Goal: Communication & Community: Answer question/provide support

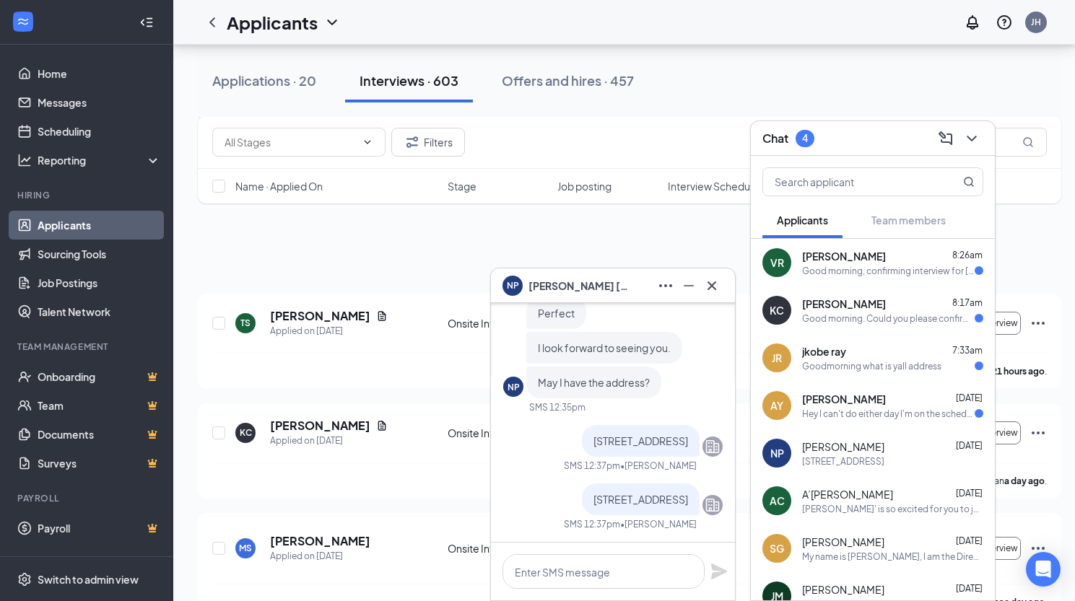
scroll to position [361, 0]
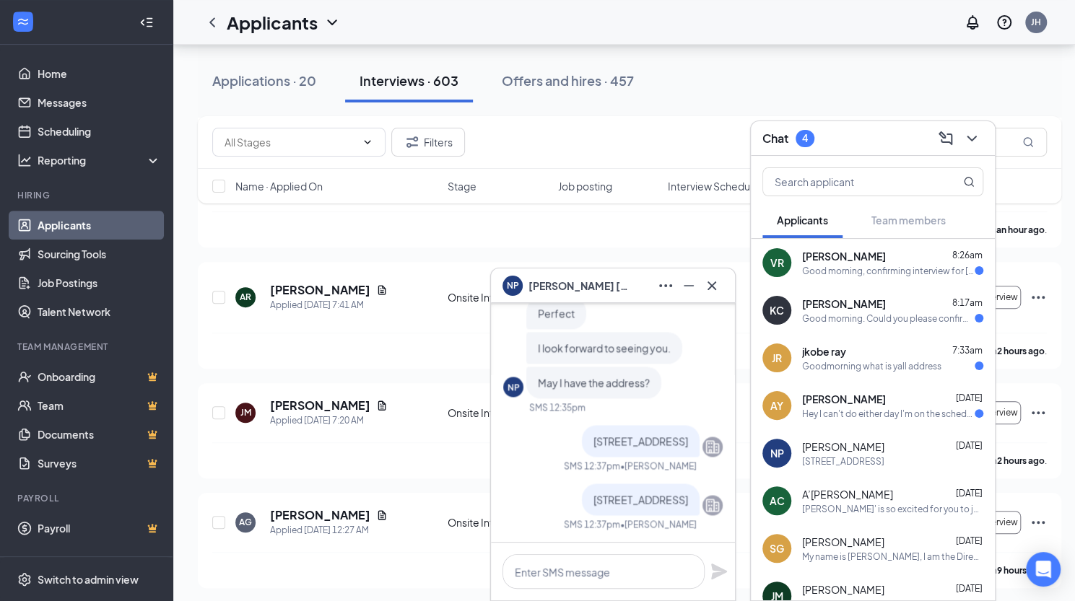
click at [815, 265] on div "Good morning, confirming interview for [DATE]. May I please have the location w…" at bounding box center [888, 271] width 172 height 12
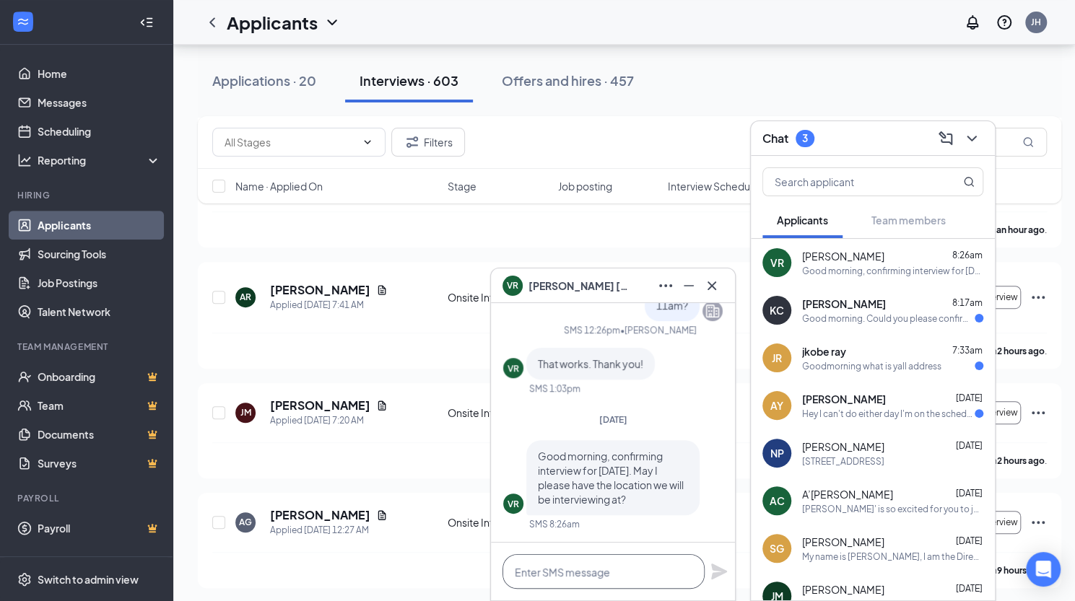
click at [584, 571] on textarea at bounding box center [603, 571] width 202 height 35
type textarea "[STREET_ADDRESS]"
click at [717, 572] on icon "Plane" at bounding box center [718, 571] width 17 height 17
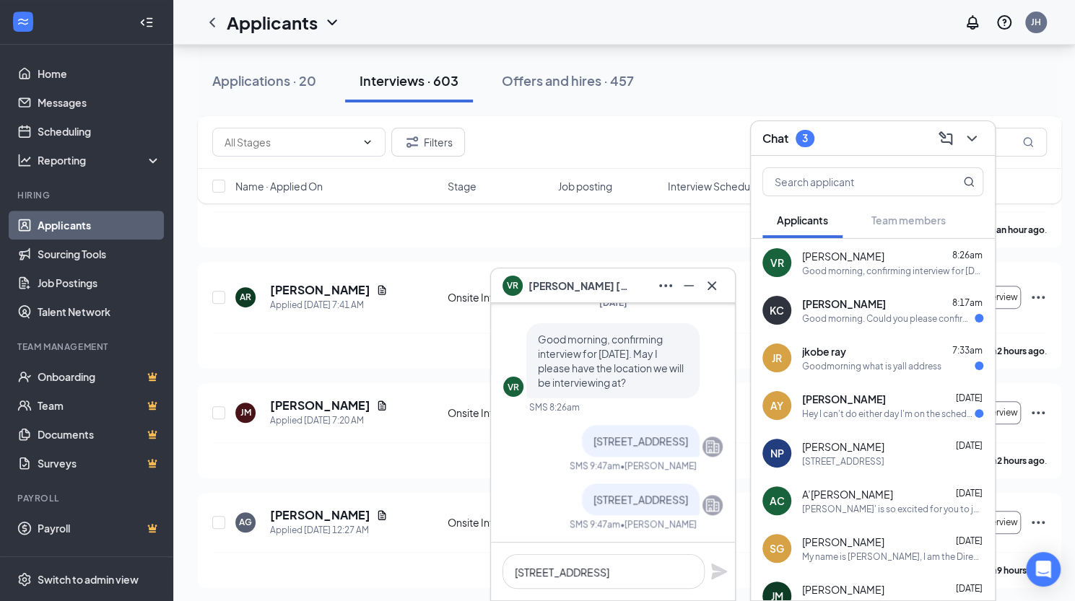
click at [870, 401] on div "[PERSON_NAME] [DATE]" at bounding box center [892, 399] width 181 height 14
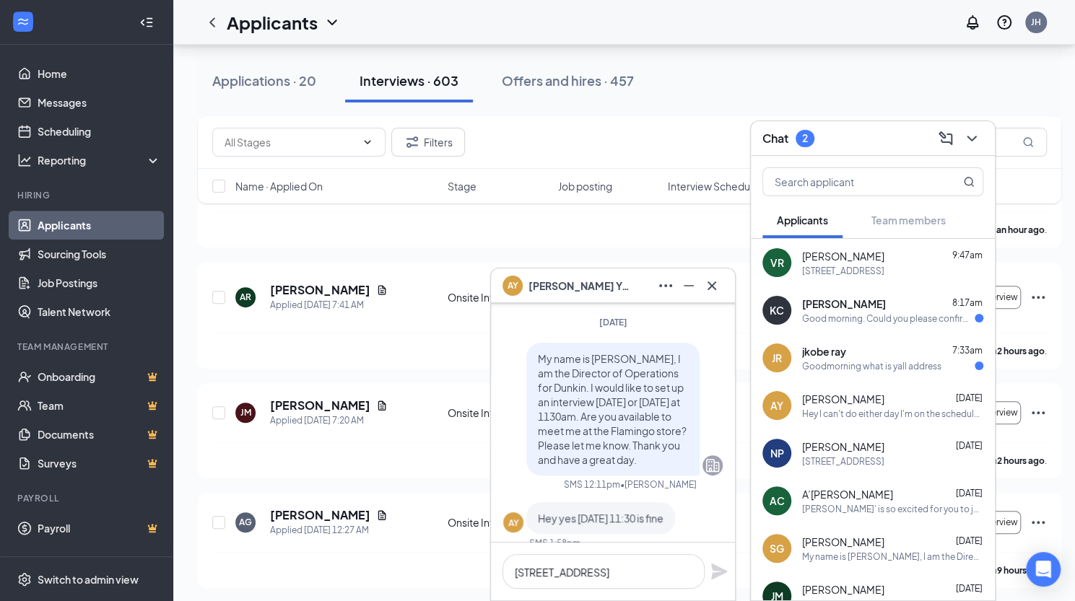
scroll to position [0, 0]
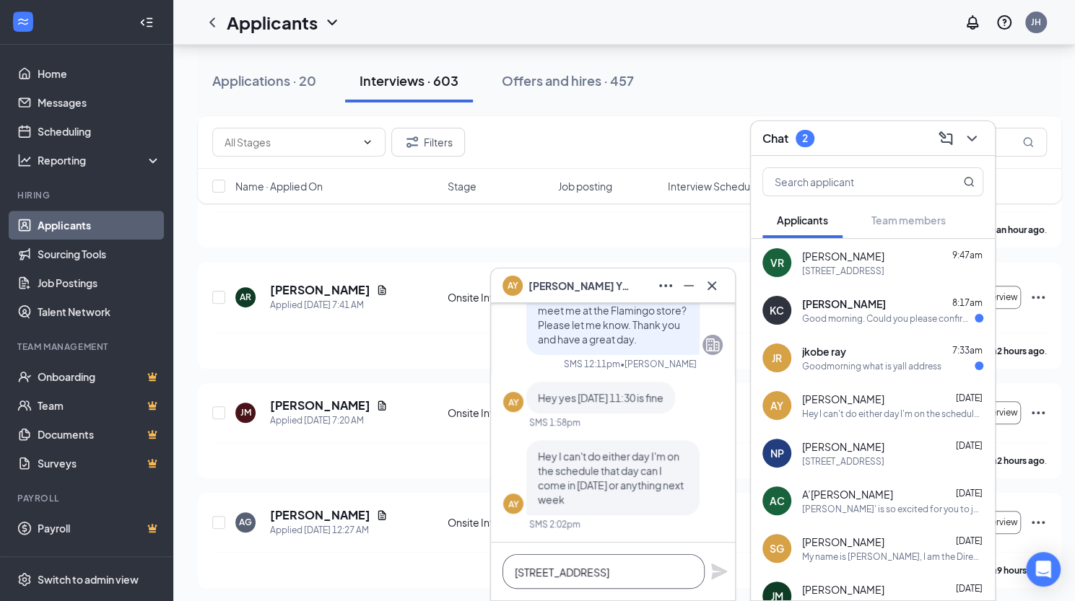
click at [564, 572] on textarea "[STREET_ADDRESS]" at bounding box center [603, 571] width 202 height 35
type textarea "[DATE] at 1130 will be fine"
click at [714, 572] on icon "Plane" at bounding box center [719, 572] width 16 height 16
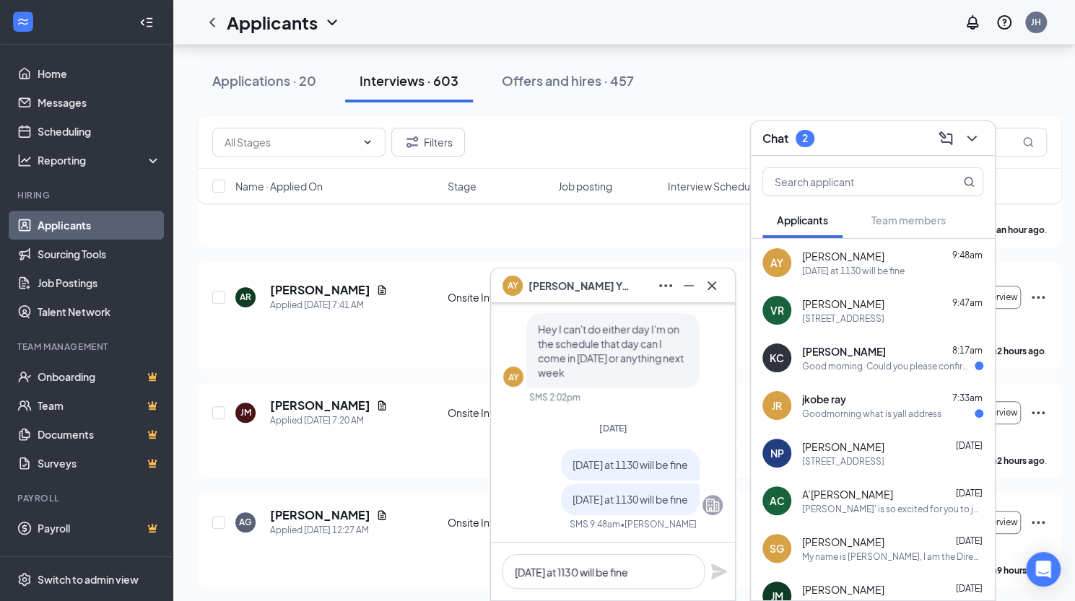
click at [863, 364] on div "Good morning. Could you please confirm the address for the Flamingo store where…" at bounding box center [888, 366] width 172 height 12
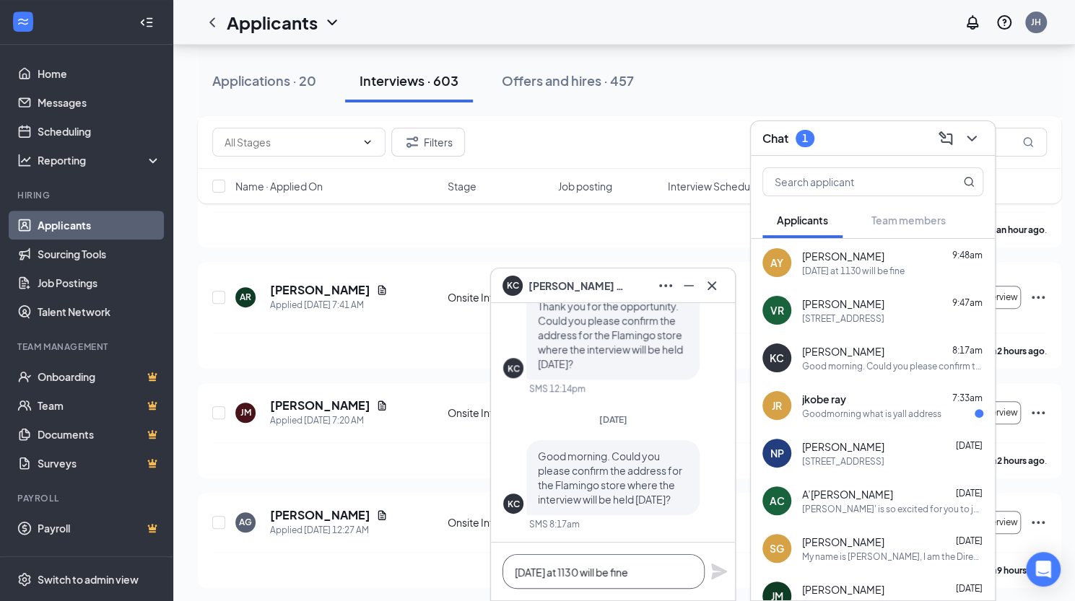
click at [552, 567] on textarea "[DATE] at 1130 will be fine" at bounding box center [603, 571] width 202 height 35
type textarea "[STREET_ADDRESS]"
click at [719, 564] on icon "Plane" at bounding box center [718, 571] width 17 height 17
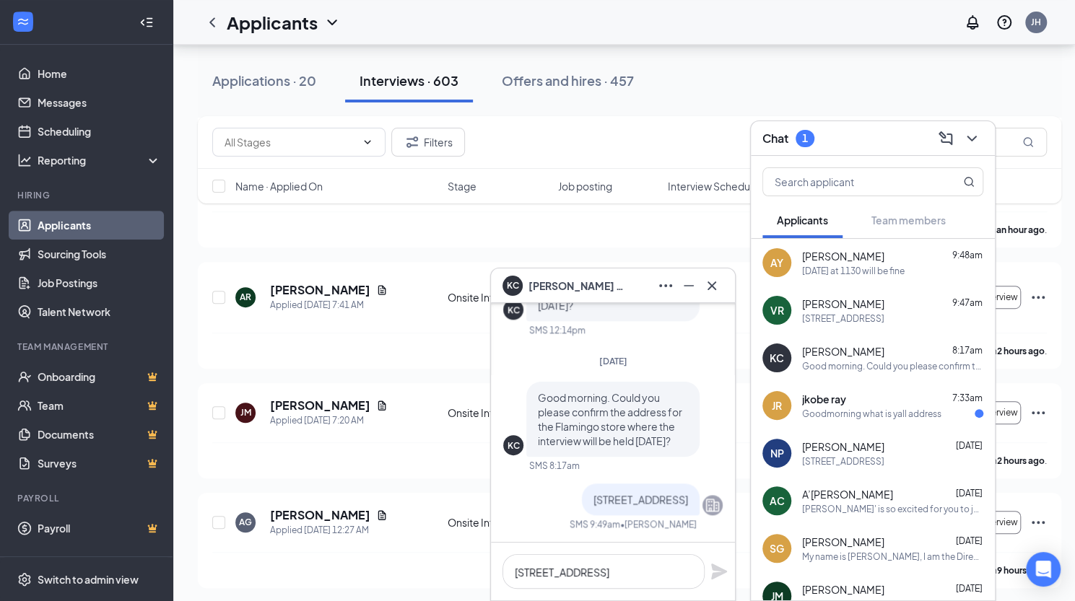
click at [863, 400] on div "jkobe ray 7:33am" at bounding box center [892, 399] width 181 height 14
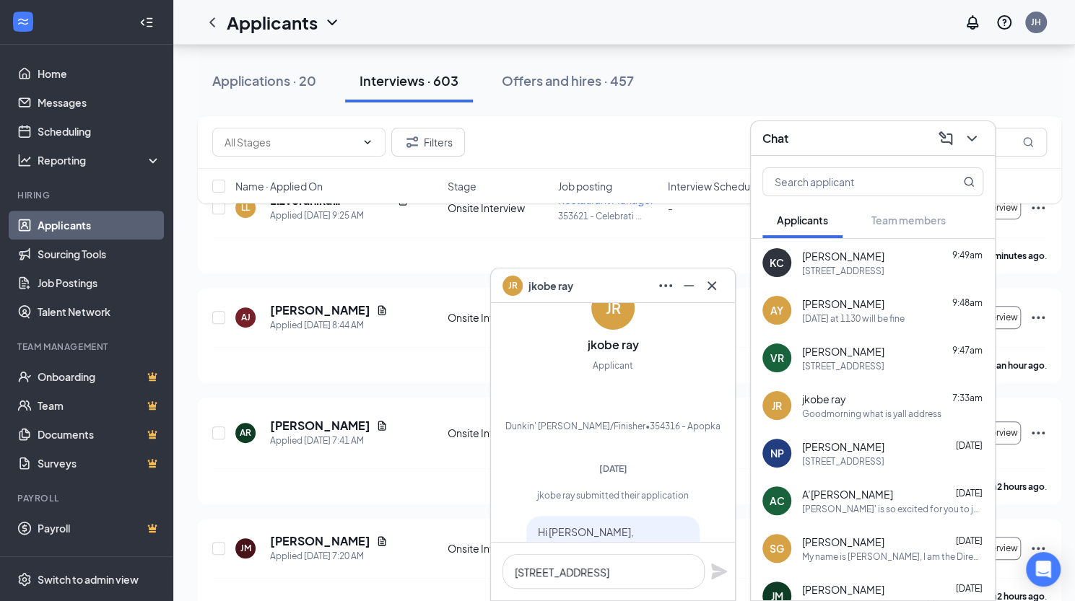
scroll to position [224, 0]
click at [712, 281] on icon "Cross" at bounding box center [711, 285] width 17 height 17
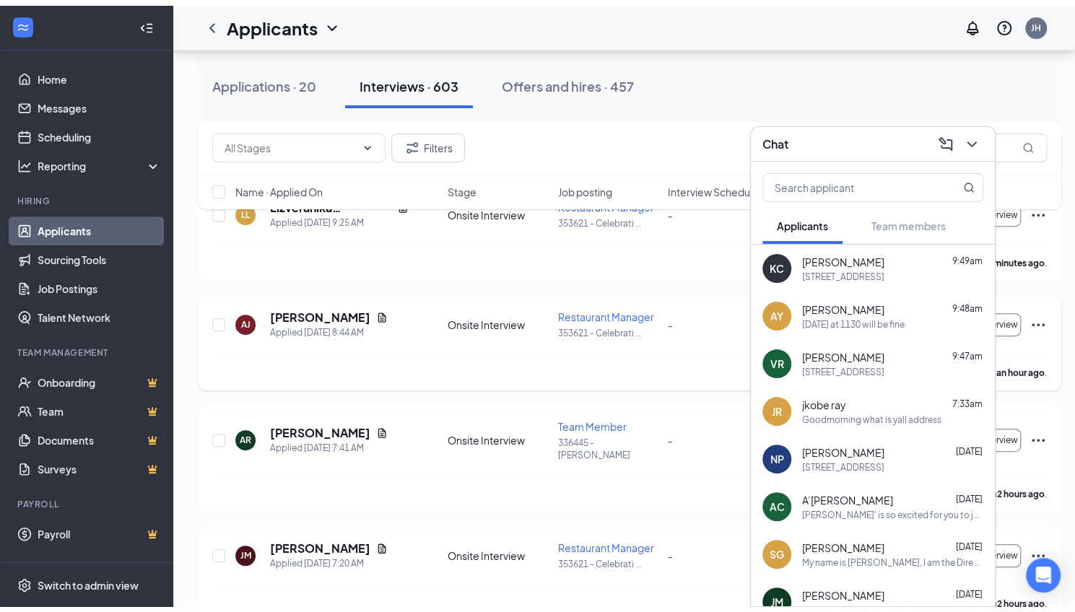
scroll to position [0, 0]
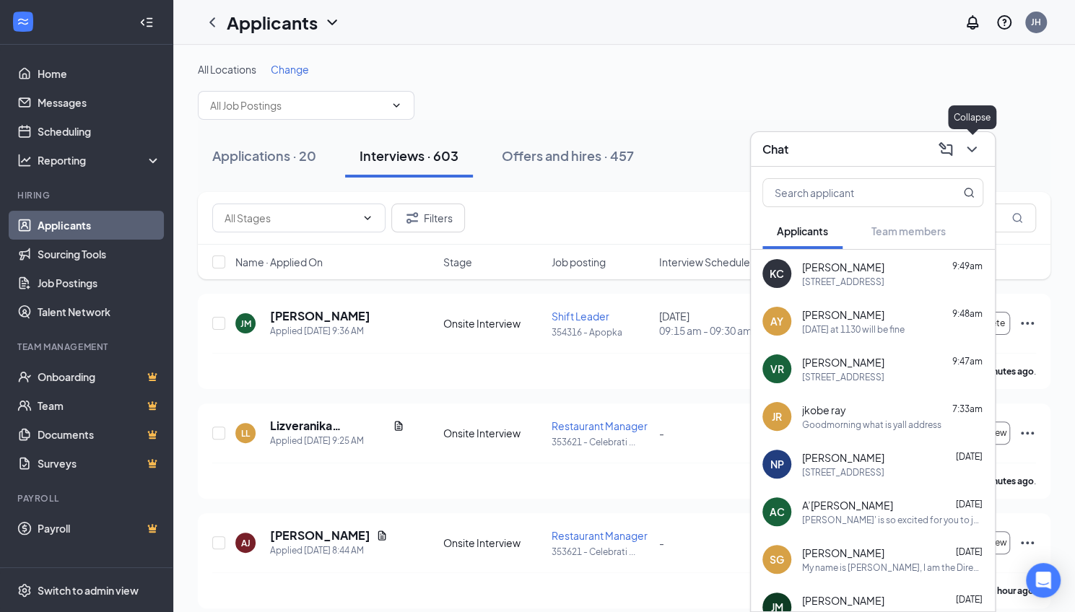
click at [976, 152] on icon "ChevronDown" at bounding box center [971, 149] width 17 height 17
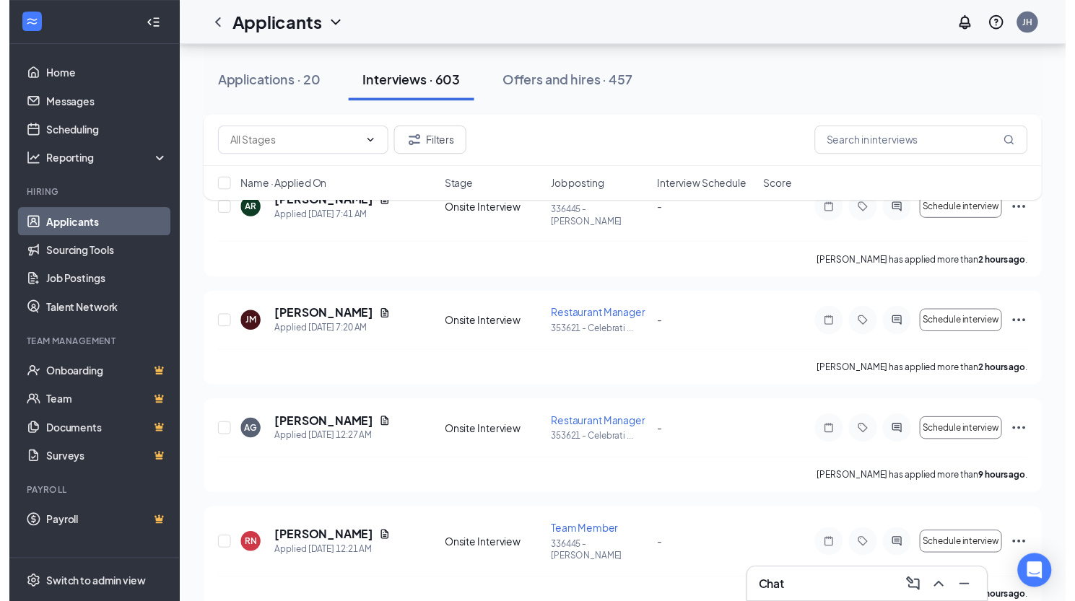
scroll to position [442, 0]
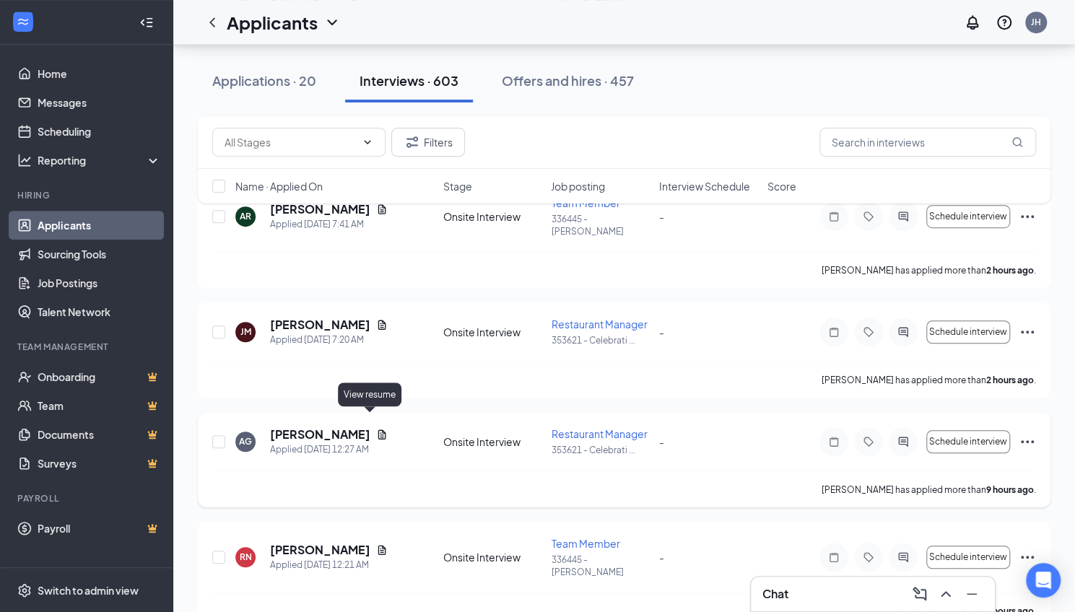
click at [376, 429] on icon "Document" at bounding box center [382, 435] width 12 height 12
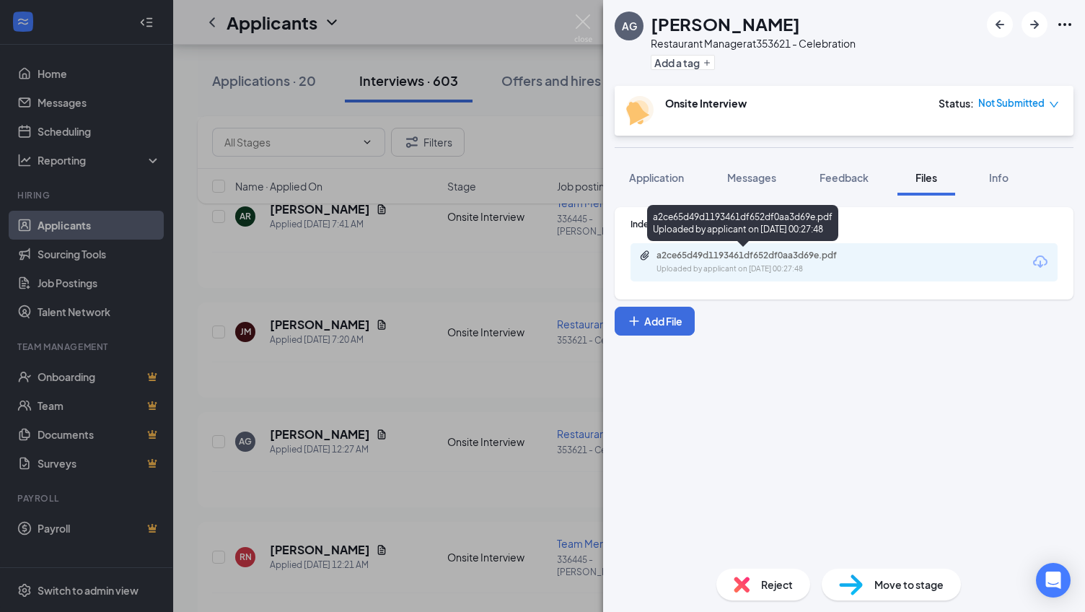
click at [744, 258] on div "a2ce65d49d1193461df652df0aa3d69e.pdf" at bounding box center [758, 256] width 202 height 12
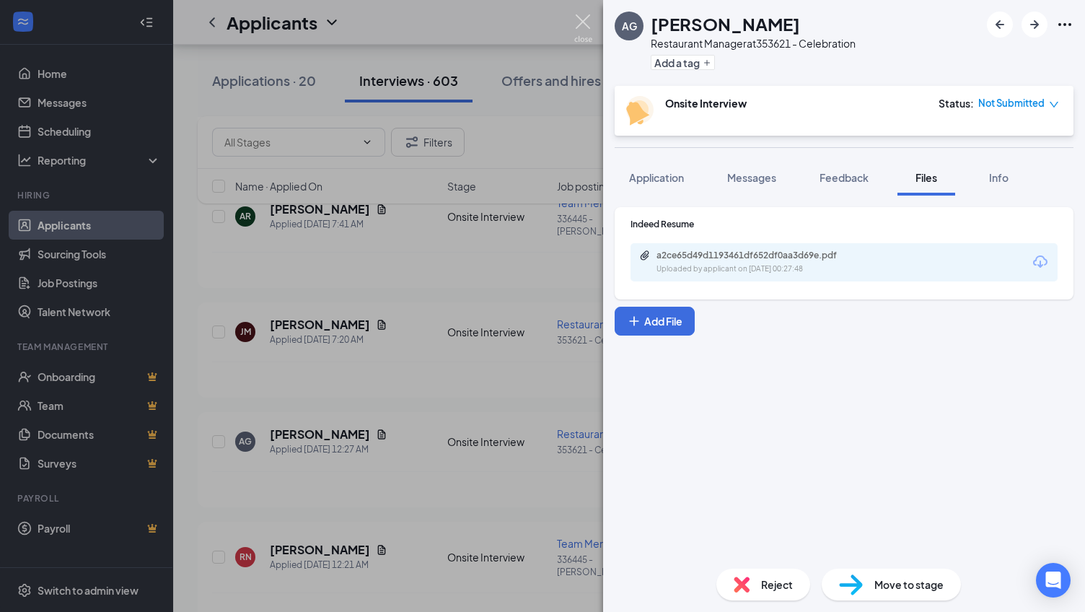
click at [589, 17] on img at bounding box center [583, 28] width 18 height 28
click at [582, 21] on img at bounding box center [583, 28] width 18 height 28
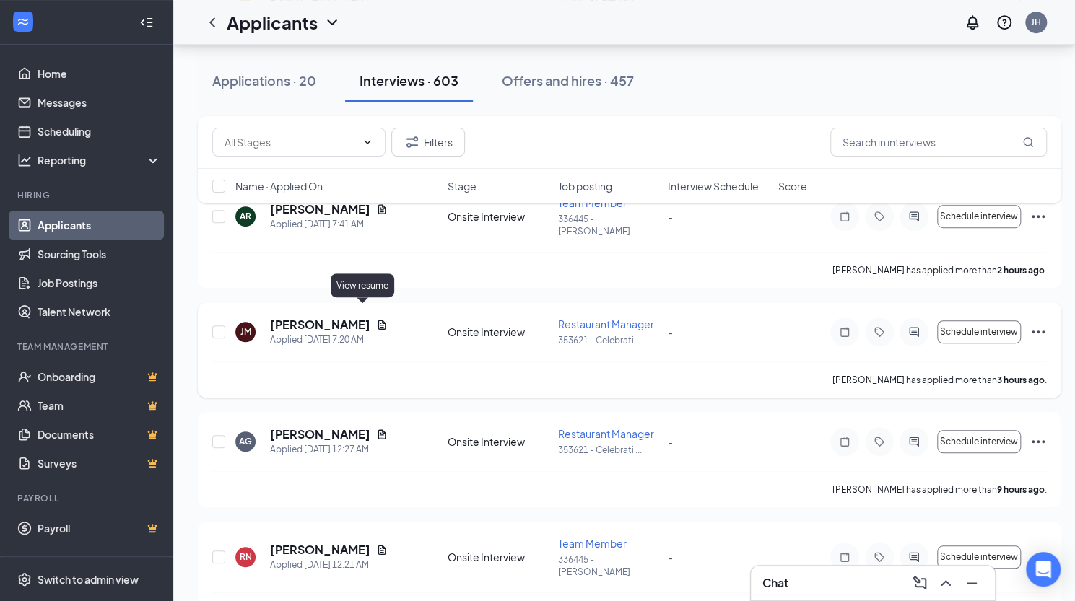
click at [376, 319] on icon "Document" at bounding box center [382, 325] width 12 height 12
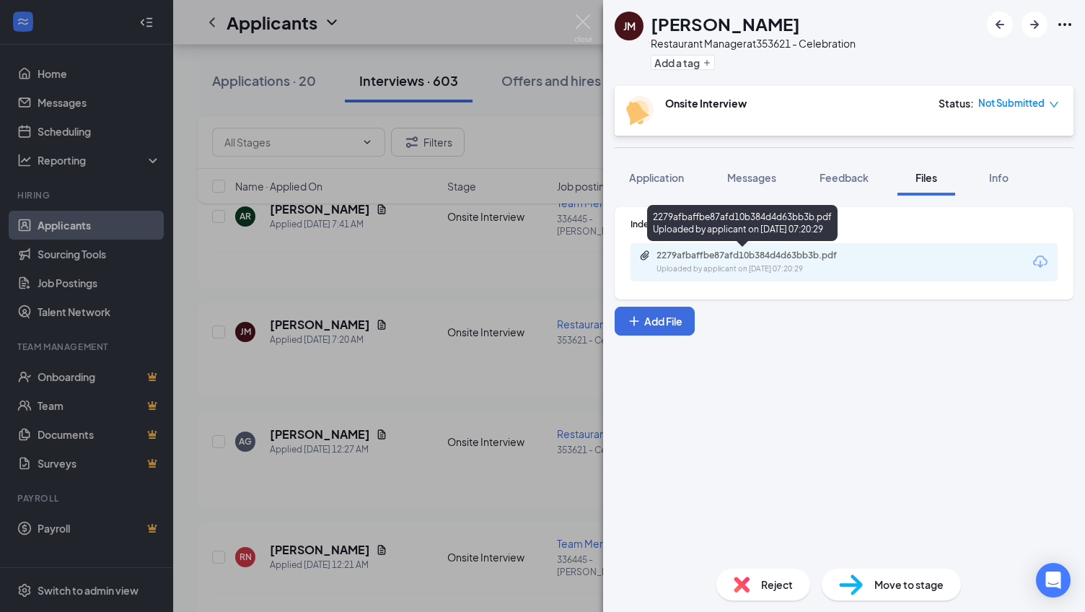
click at [707, 256] on div "2279afbaffbe87afd10b384d4d63bb3b.pdf" at bounding box center [758, 256] width 202 height 12
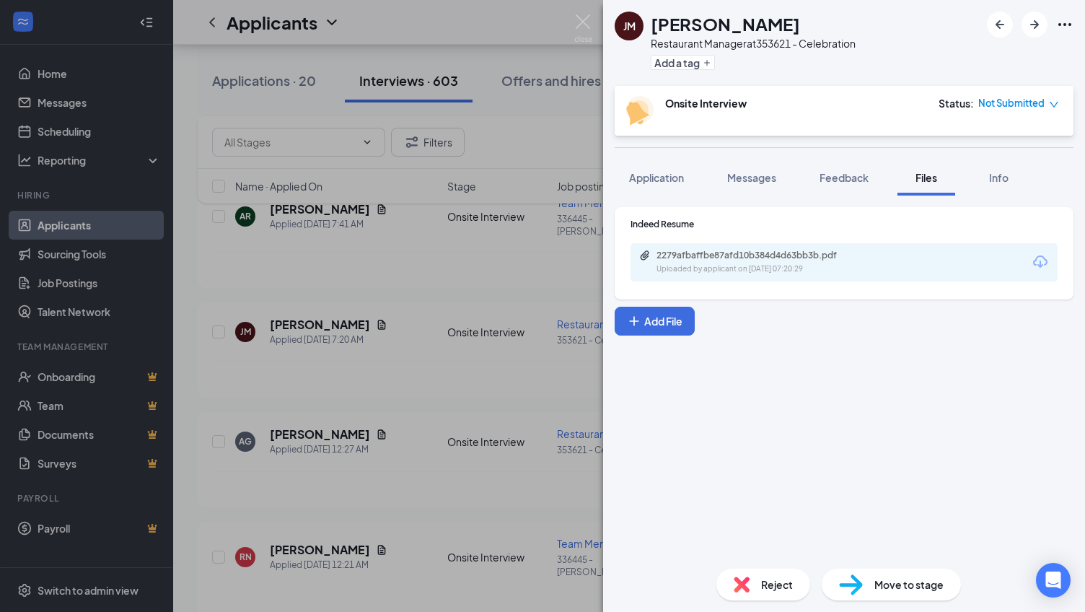
click at [581, 19] on img at bounding box center [583, 28] width 18 height 28
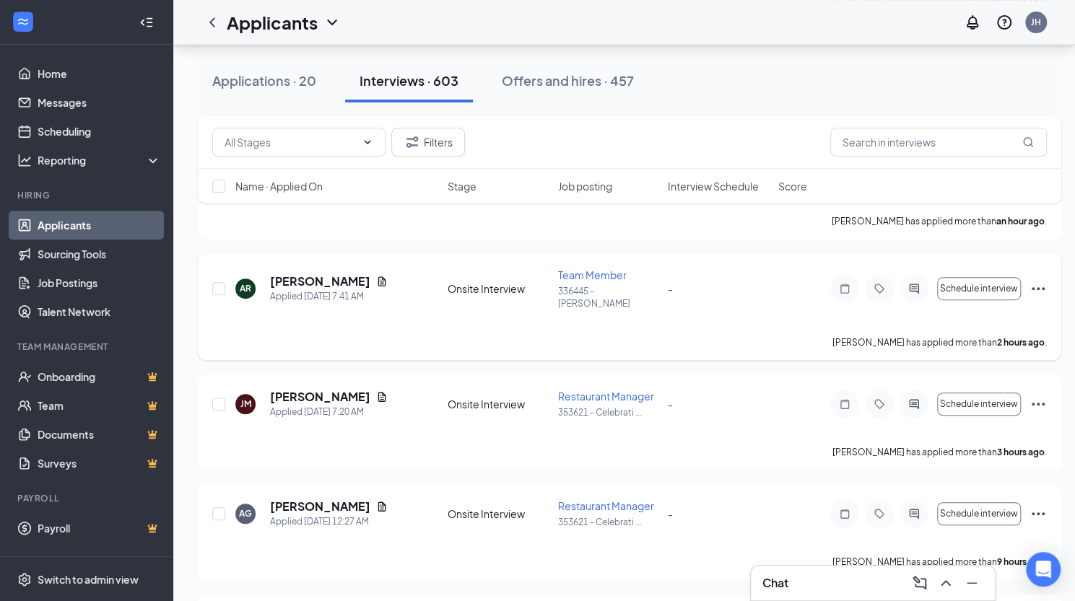
scroll to position [212, 0]
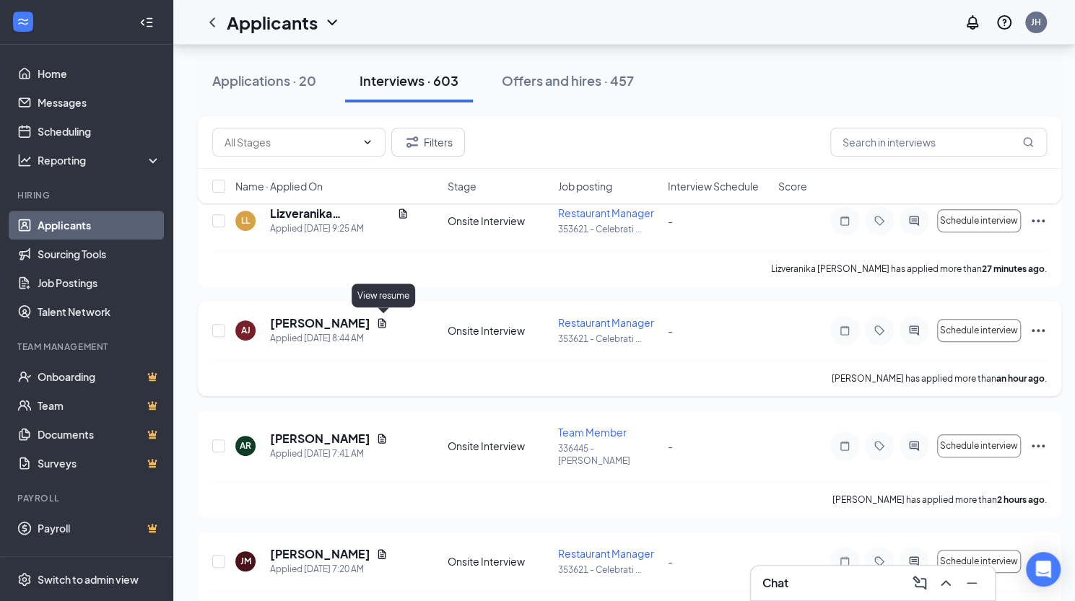
click at [384, 320] on icon "Document" at bounding box center [382, 324] width 12 height 12
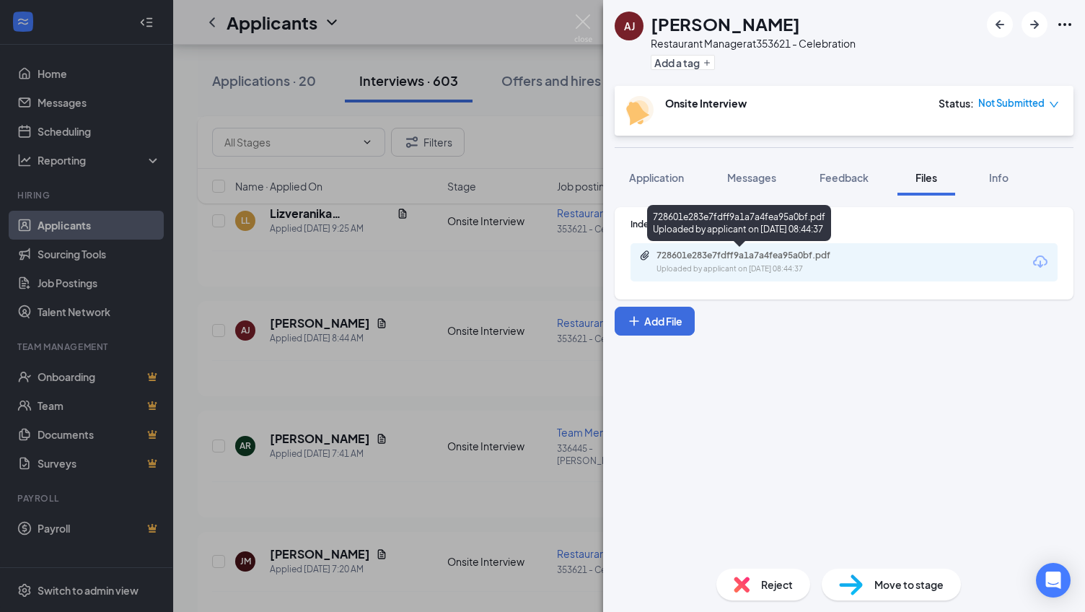
click at [701, 258] on div "728601e283e7fdff9a1a7a4fea95a0bf.pdf" at bounding box center [758, 256] width 202 height 12
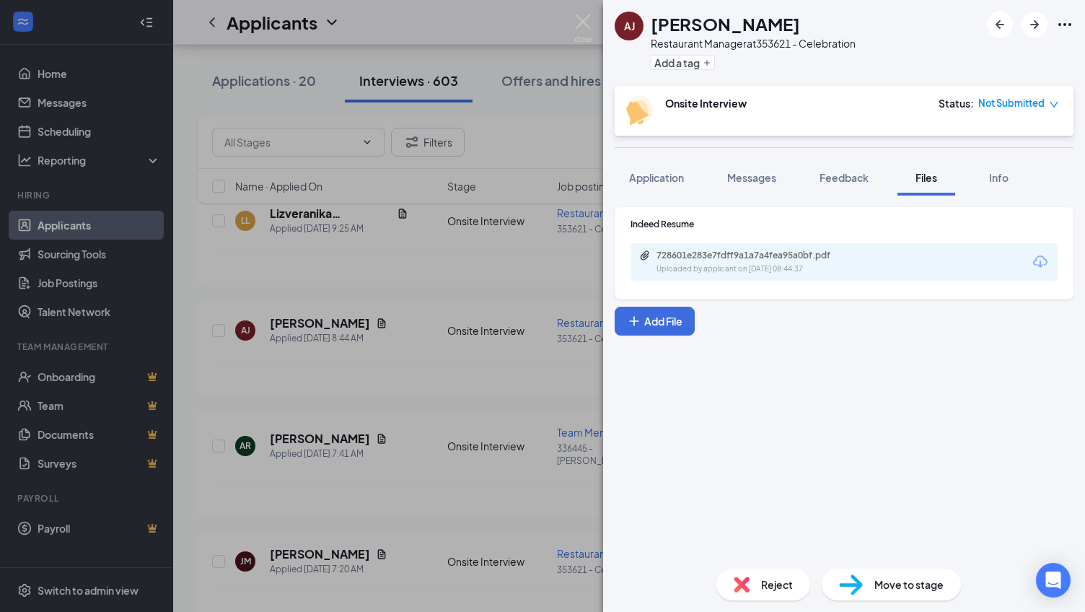
click at [584, 19] on img at bounding box center [583, 28] width 18 height 28
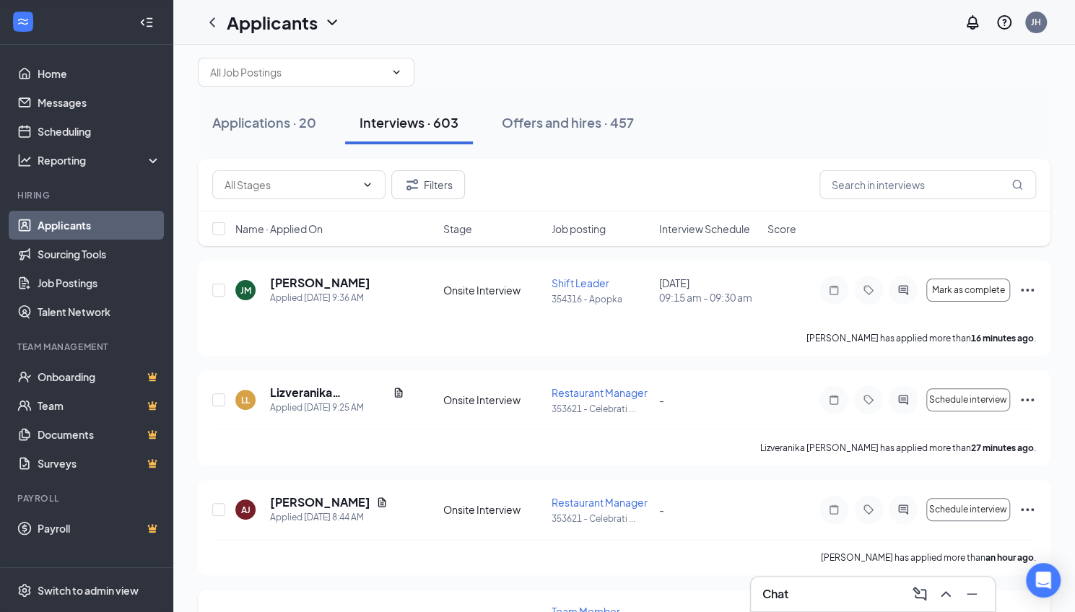
scroll to position [32, 0]
click at [394, 393] on icon "Document" at bounding box center [398, 392] width 8 height 9
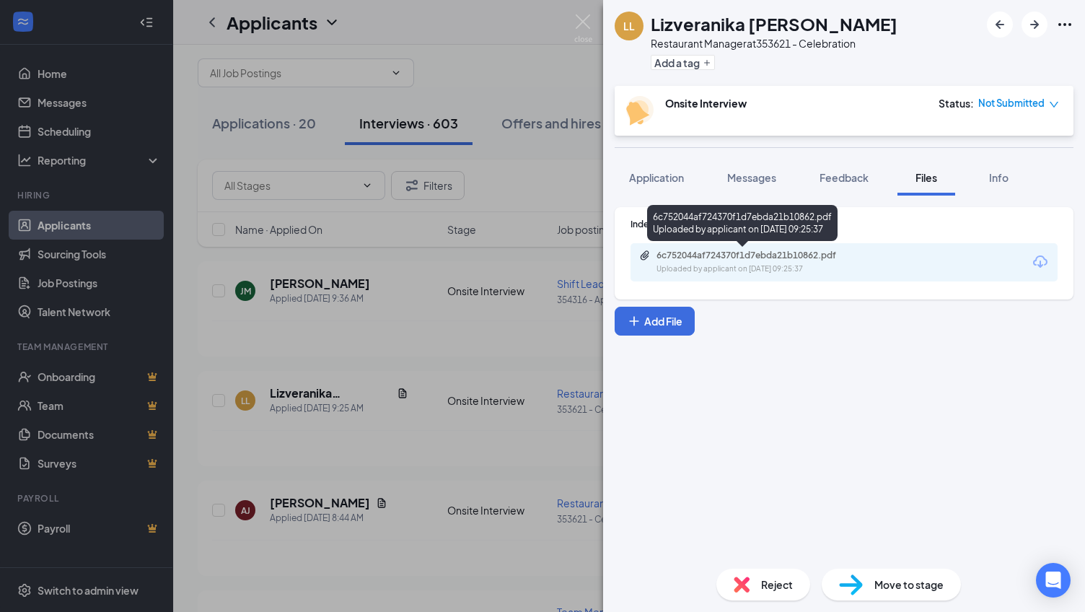
click at [732, 257] on div "6c752044af724370f1d7ebda21b10862.pdf" at bounding box center [758, 256] width 202 height 12
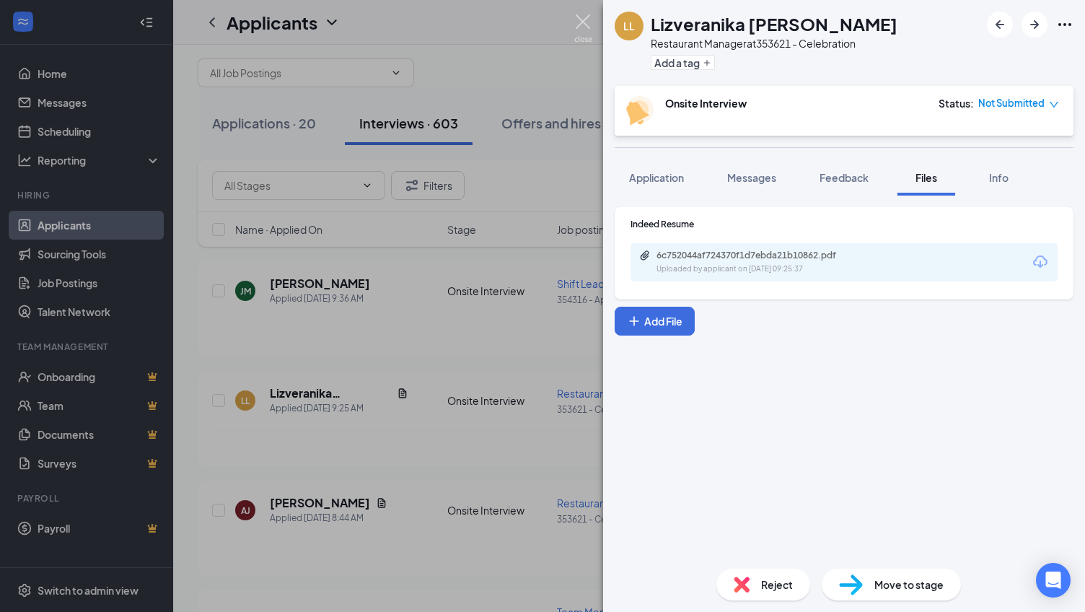
click at [585, 19] on img at bounding box center [583, 28] width 18 height 28
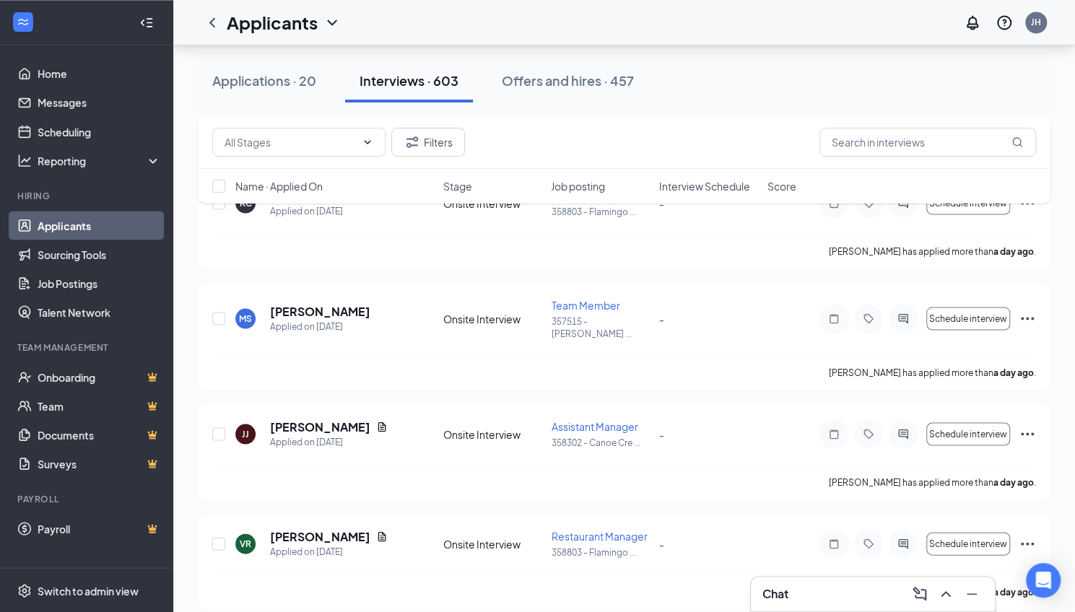
scroll to position [4713, 0]
click at [905, 135] on input "text" at bounding box center [927, 142] width 216 height 29
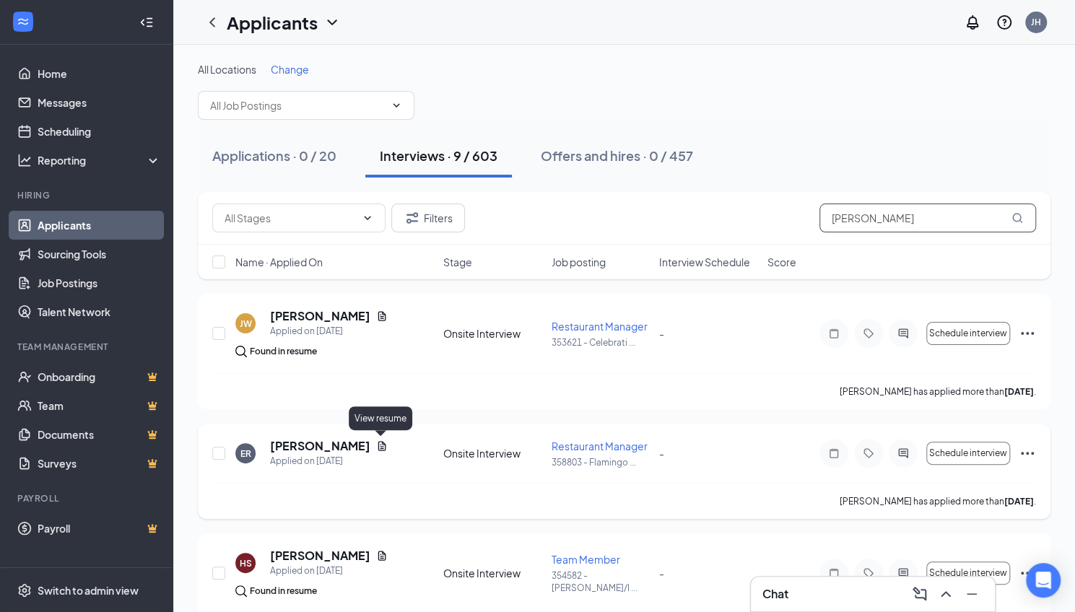
type input "[PERSON_NAME]"
click at [380, 442] on icon "Document" at bounding box center [382, 446] width 12 height 12
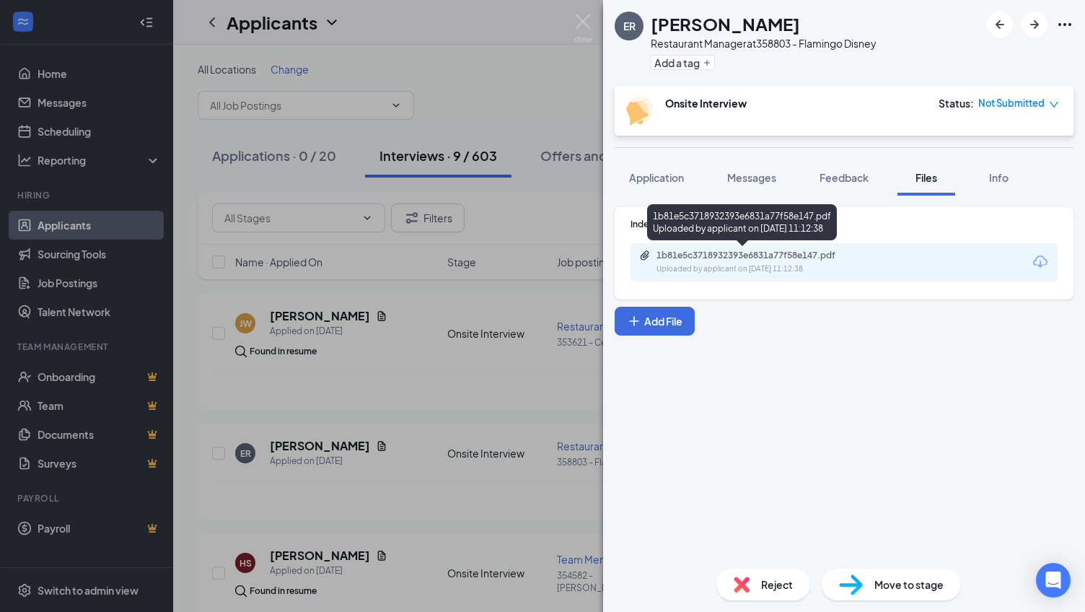
click at [735, 255] on div "1b81e5c3718932393e6831a77f58e147.pdf" at bounding box center [758, 256] width 202 height 12
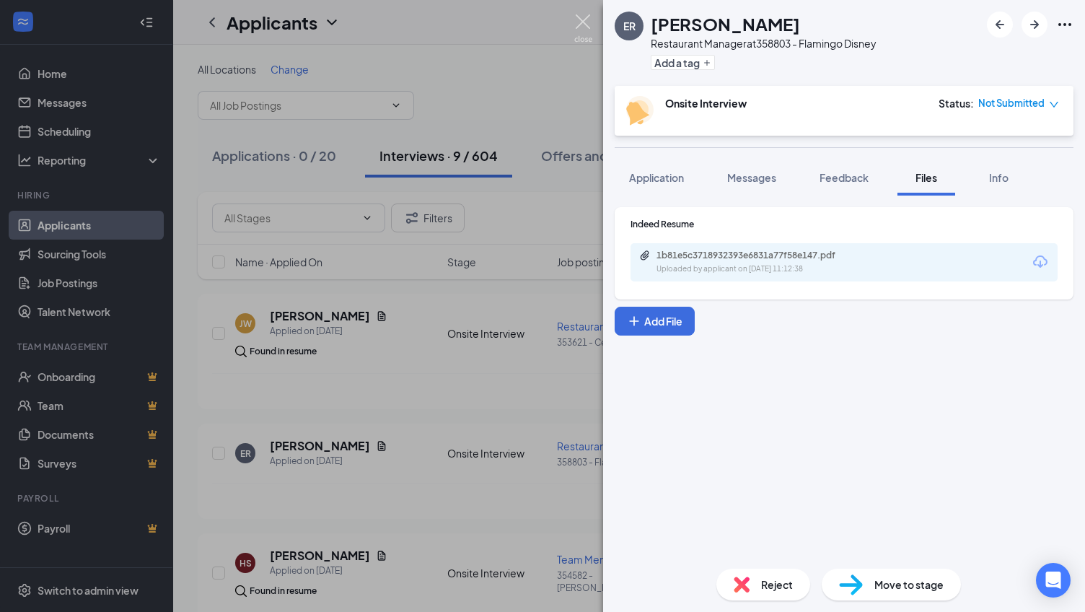
click at [585, 19] on img at bounding box center [583, 28] width 18 height 28
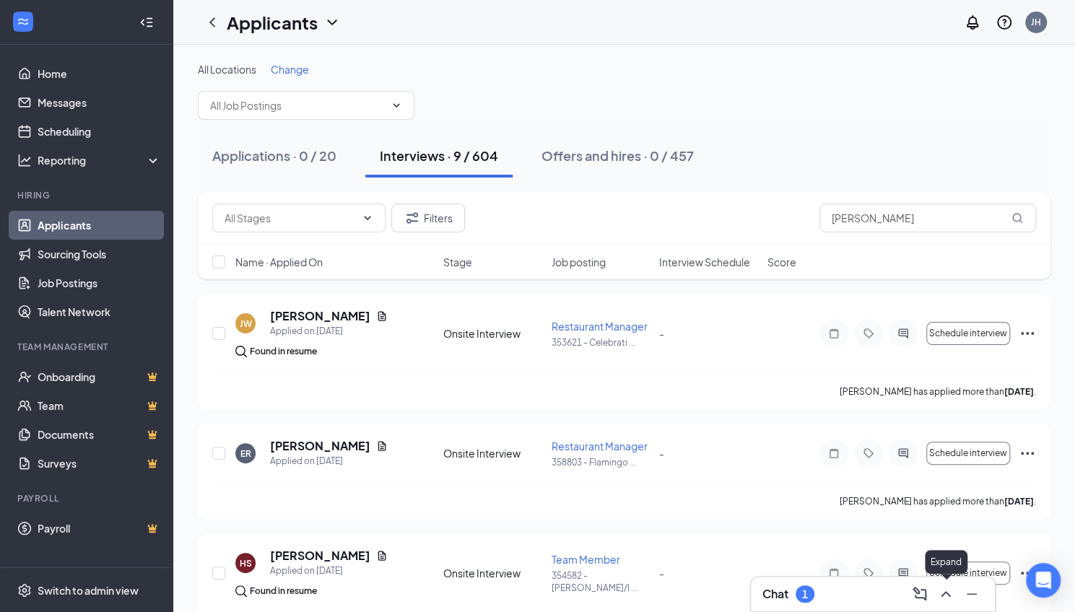
click at [942, 593] on icon "ChevronUp" at bounding box center [945, 593] width 17 height 17
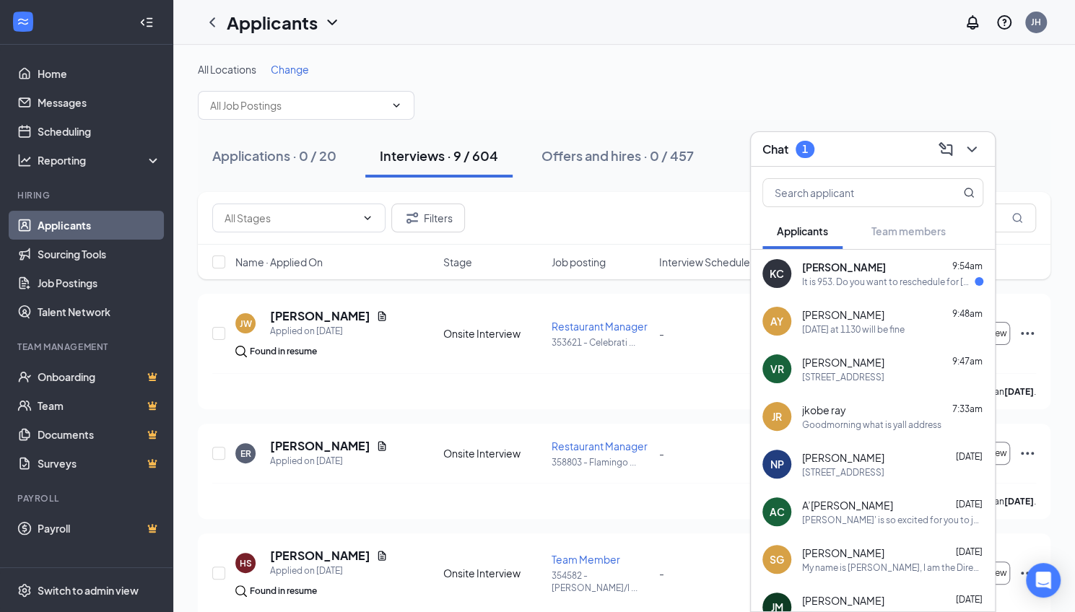
click at [849, 269] on span "[PERSON_NAME]" at bounding box center [844, 267] width 84 height 14
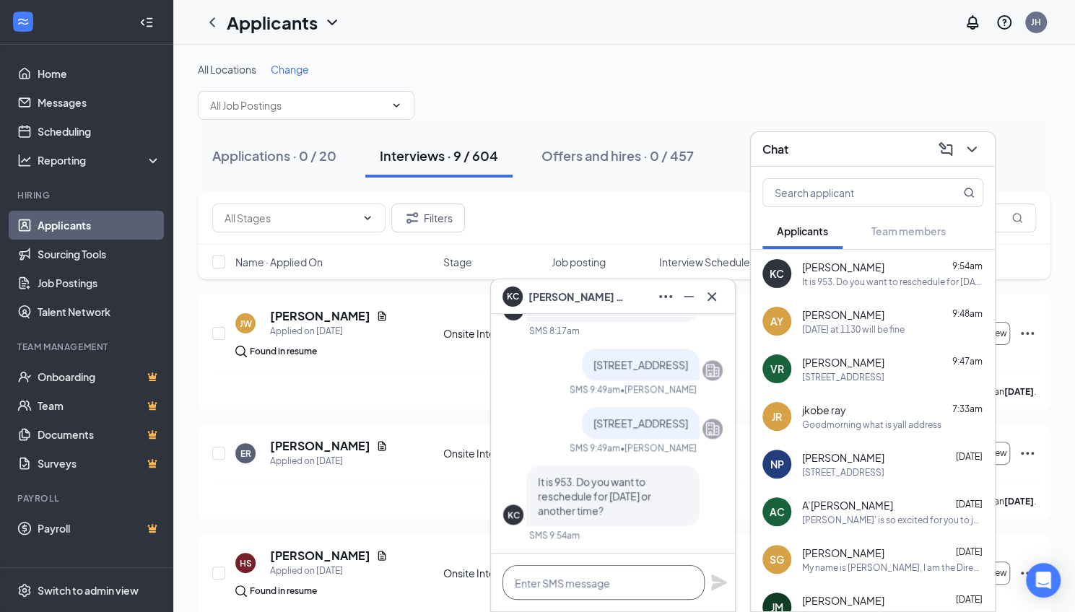
click at [560, 583] on textarea at bounding box center [603, 582] width 202 height 35
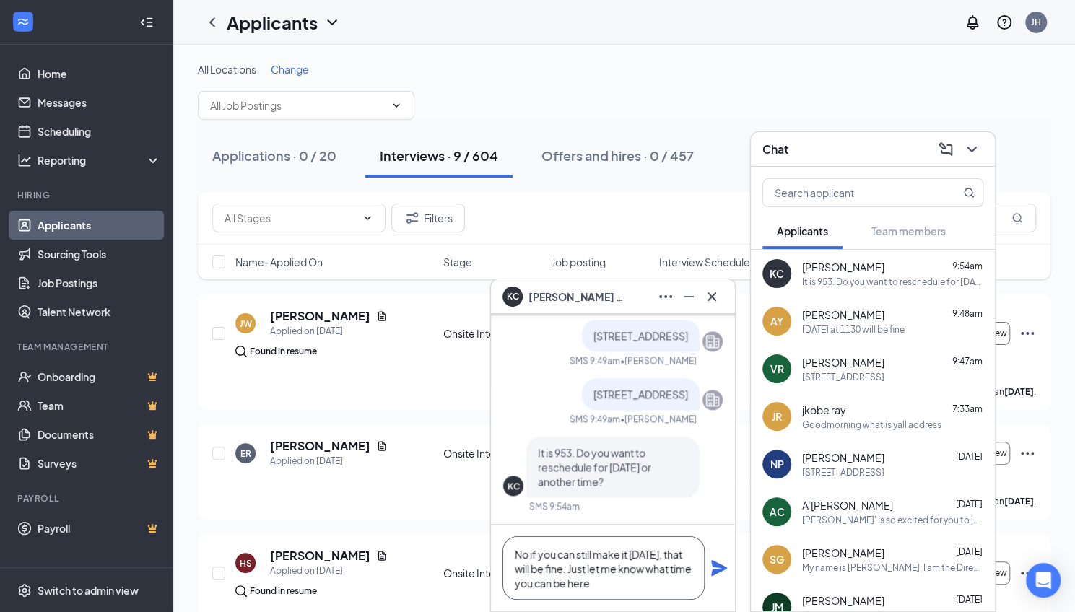
type textarea "No if you can still make it [DATE], that will be fine. Just let me know what ti…"
click at [714, 567] on icon "Plane" at bounding box center [719, 568] width 16 height 16
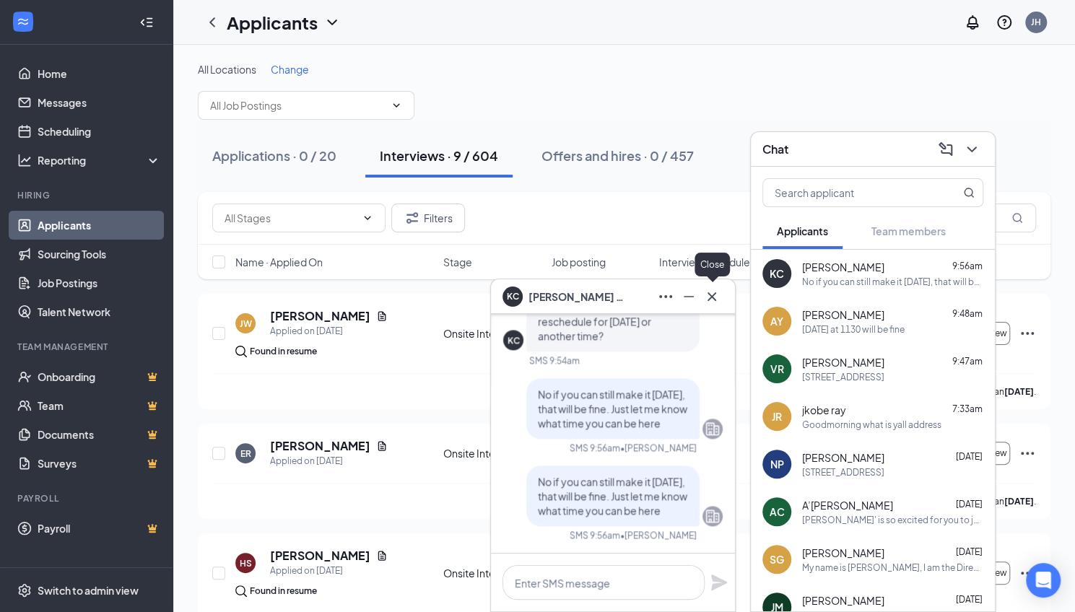
click at [713, 295] on icon "Cross" at bounding box center [711, 296] width 9 height 9
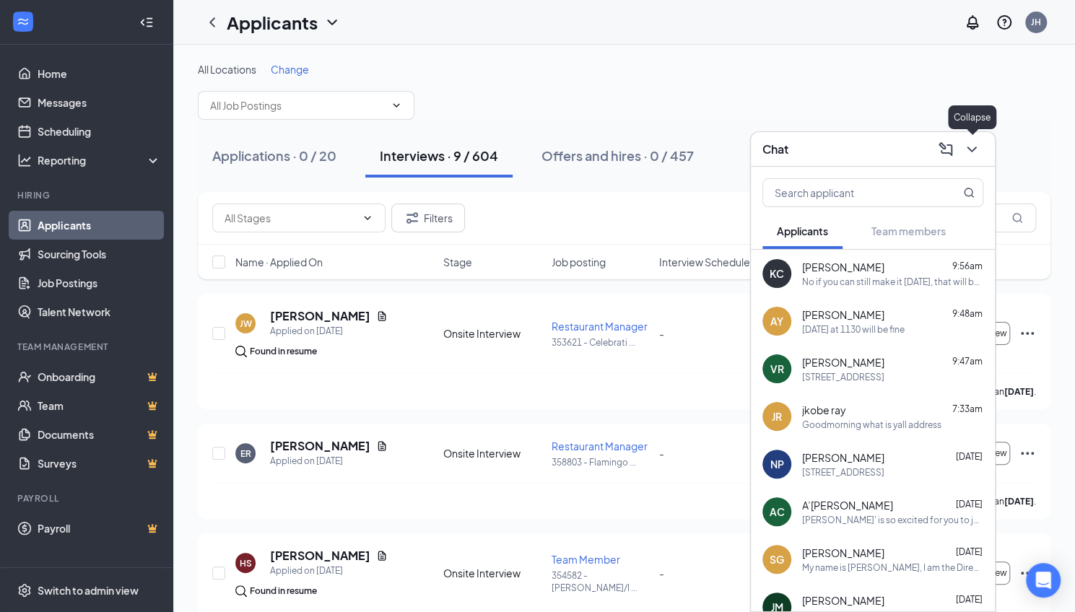
click at [969, 148] on icon "ChevronDown" at bounding box center [971, 149] width 17 height 17
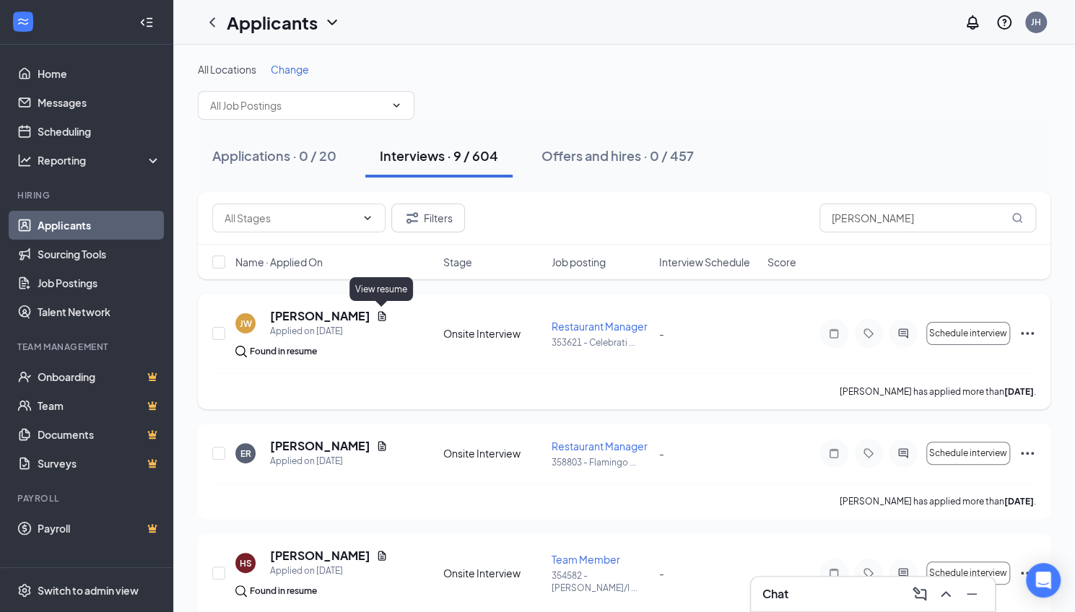
click at [385, 314] on icon "Document" at bounding box center [382, 315] width 8 height 9
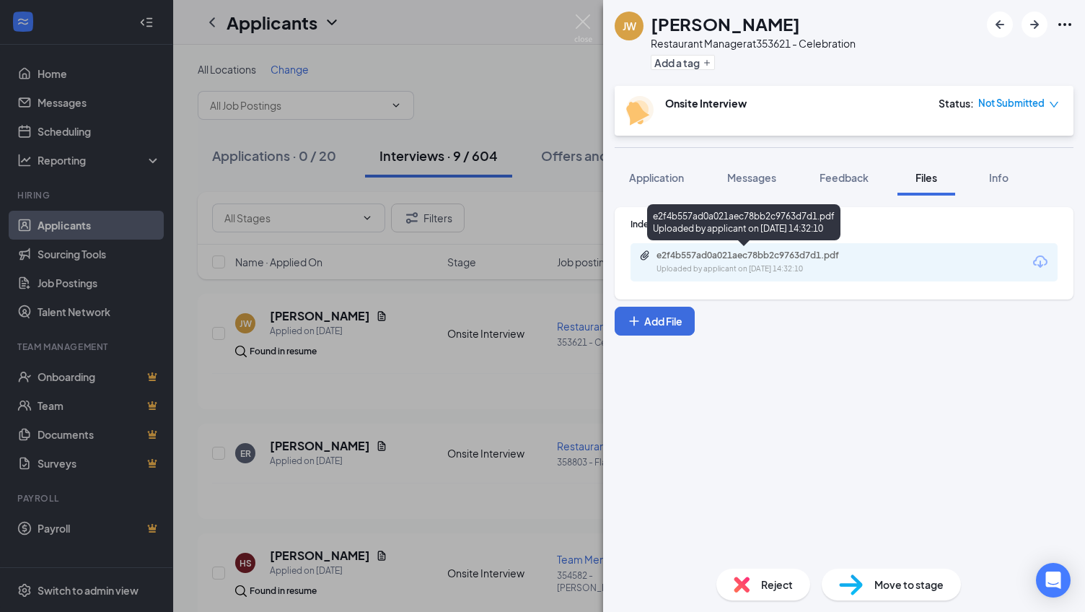
click at [785, 258] on div "e2f4b557ad0a021aec78bb2c9763d7d1.pdf" at bounding box center [758, 256] width 202 height 12
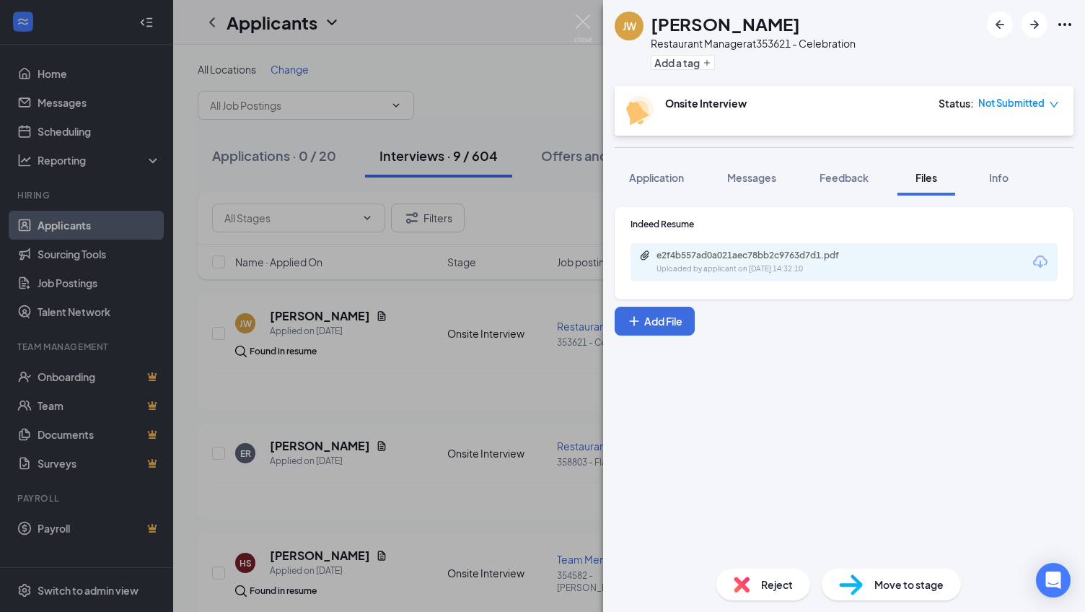
click at [577, 19] on img at bounding box center [583, 28] width 18 height 28
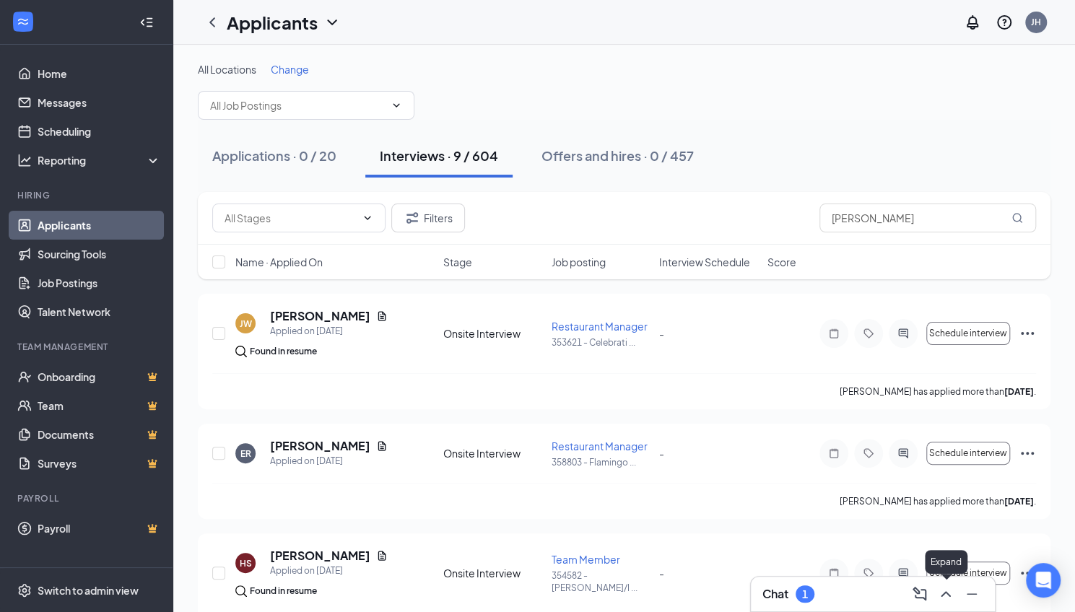
click at [943, 596] on icon "ChevronUp" at bounding box center [945, 593] width 17 height 17
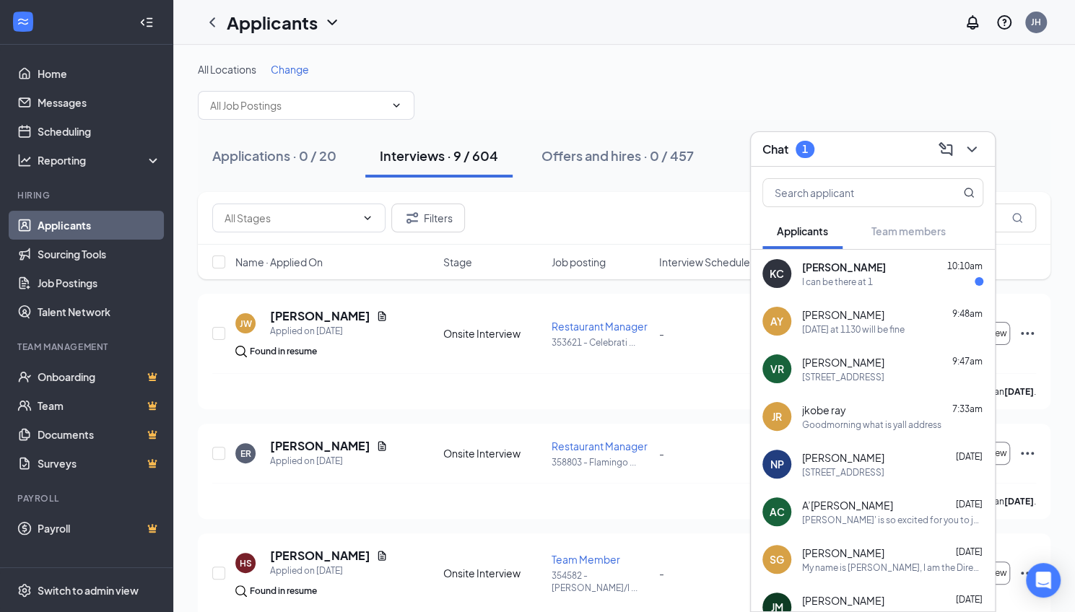
click at [847, 281] on div "I can be there at 1" at bounding box center [837, 282] width 71 height 12
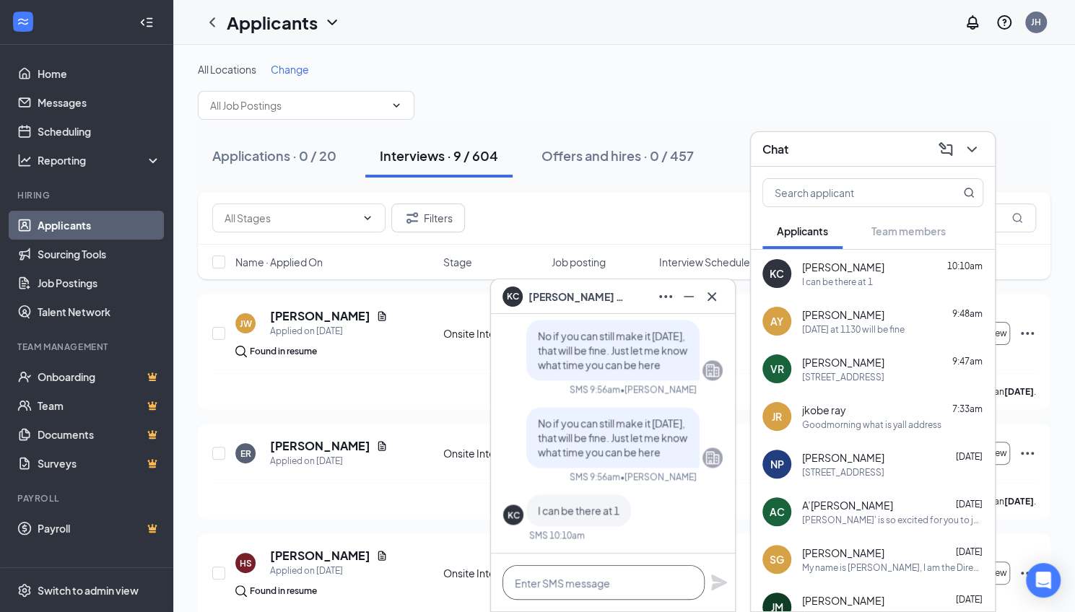
click at [574, 585] on textarea at bounding box center [603, 582] width 202 height 35
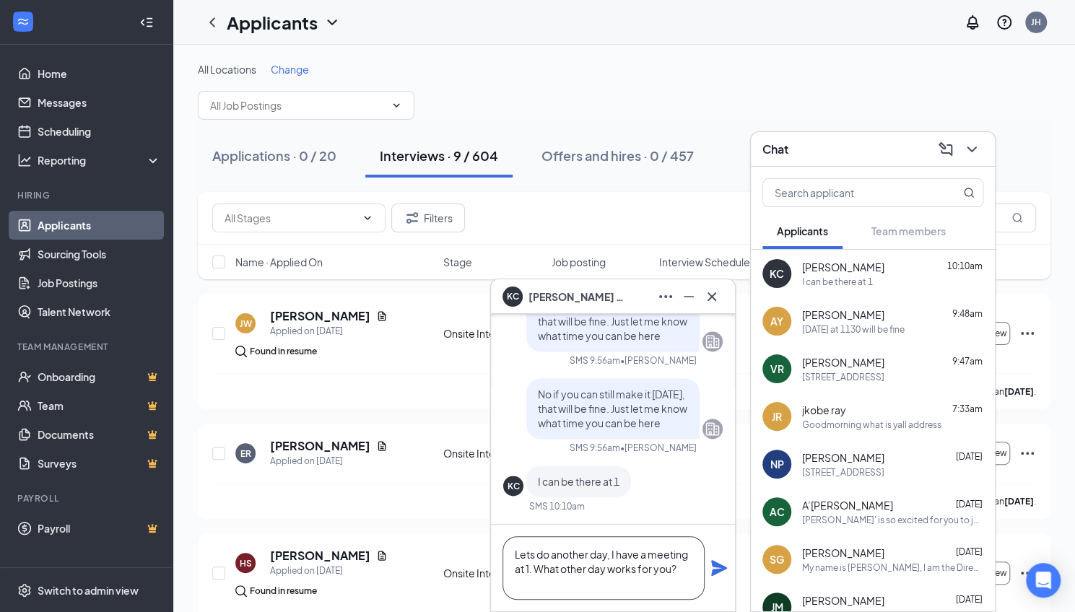
type textarea "Lets do another day, I have a meeting at 1. What other day works for you?"
click at [721, 567] on icon "Plane" at bounding box center [719, 568] width 16 height 16
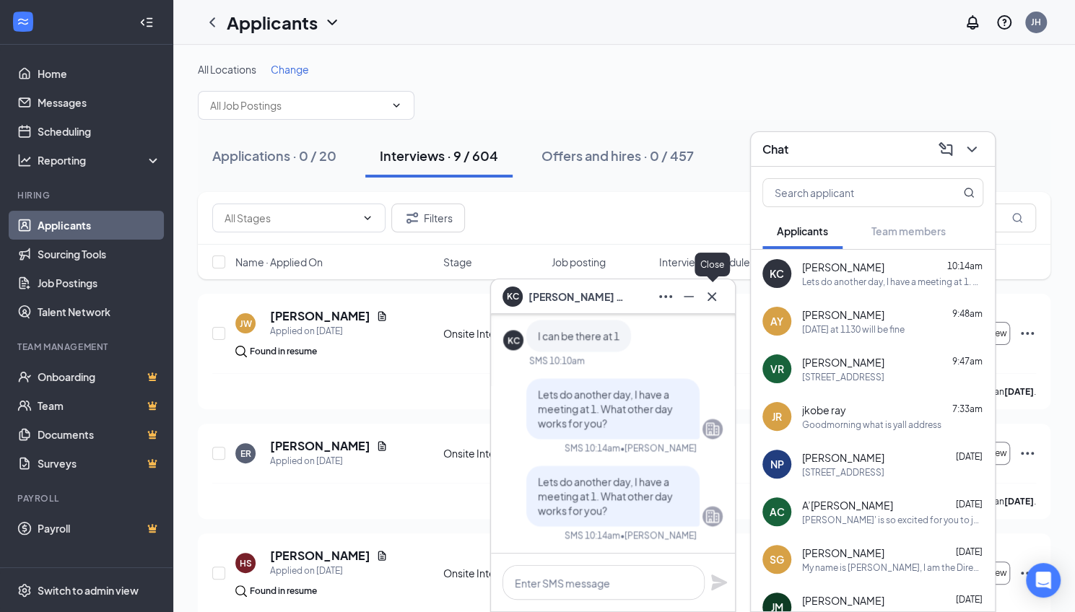
click at [710, 301] on icon "Cross" at bounding box center [711, 296] width 17 height 17
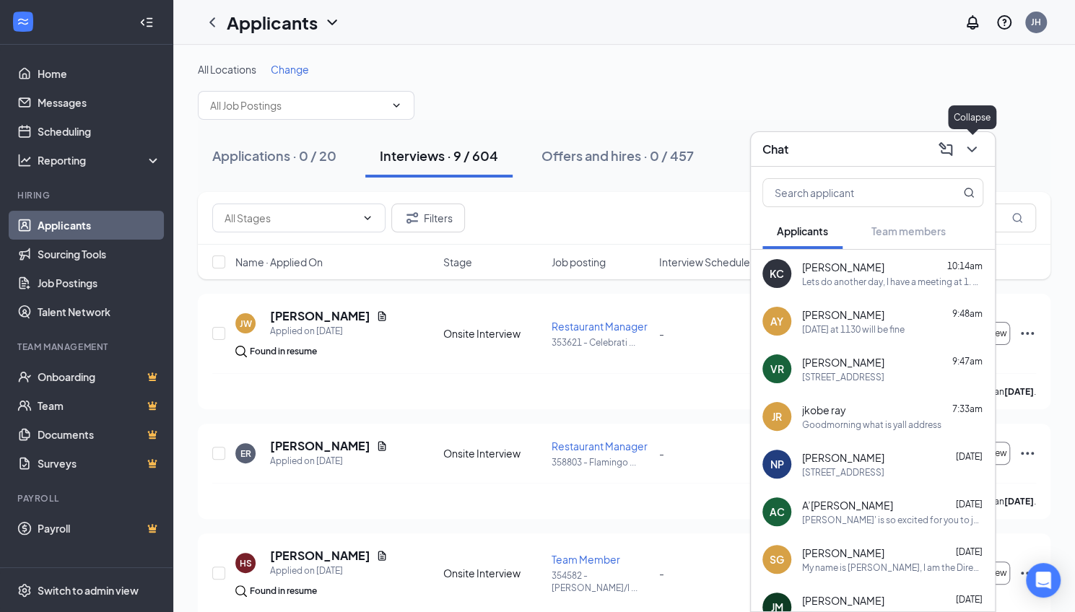
click at [974, 149] on icon "ChevronDown" at bounding box center [970, 149] width 9 height 6
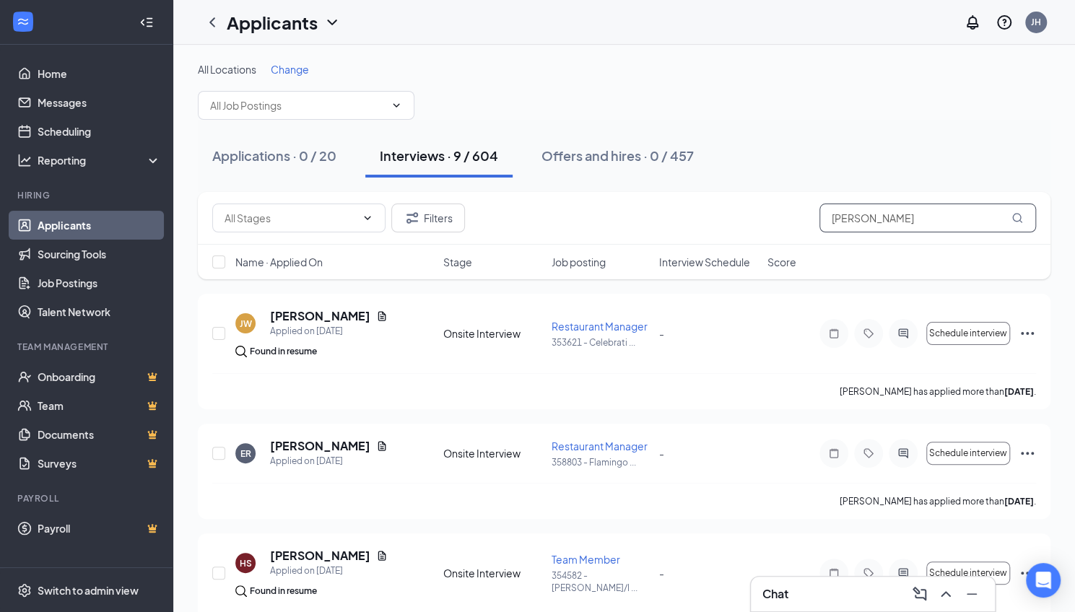
click at [872, 208] on input "[PERSON_NAME]" at bounding box center [927, 218] width 216 height 29
type input "e"
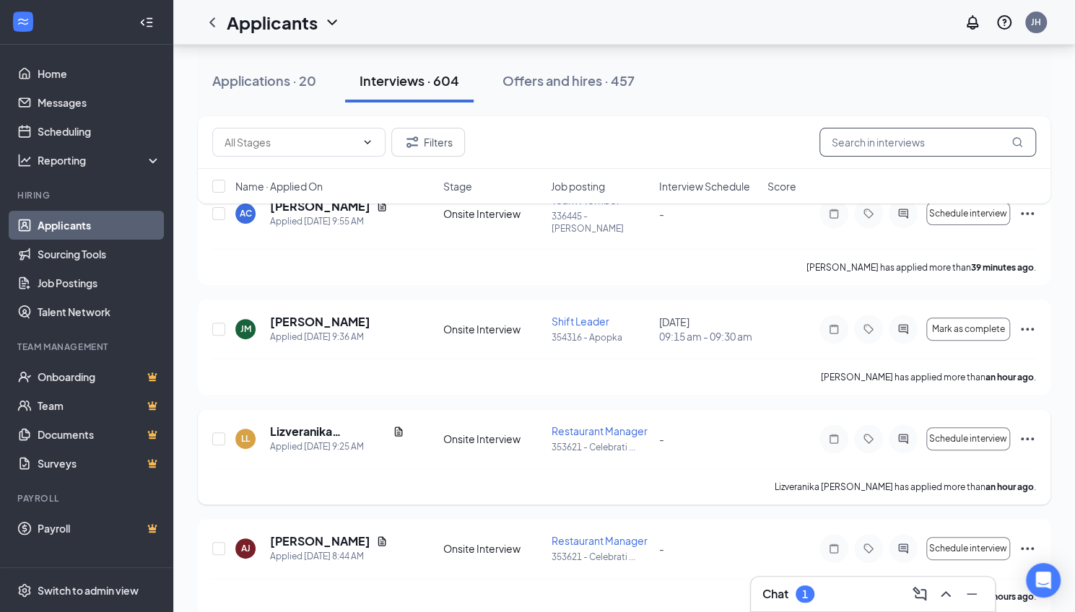
scroll to position [111, 0]
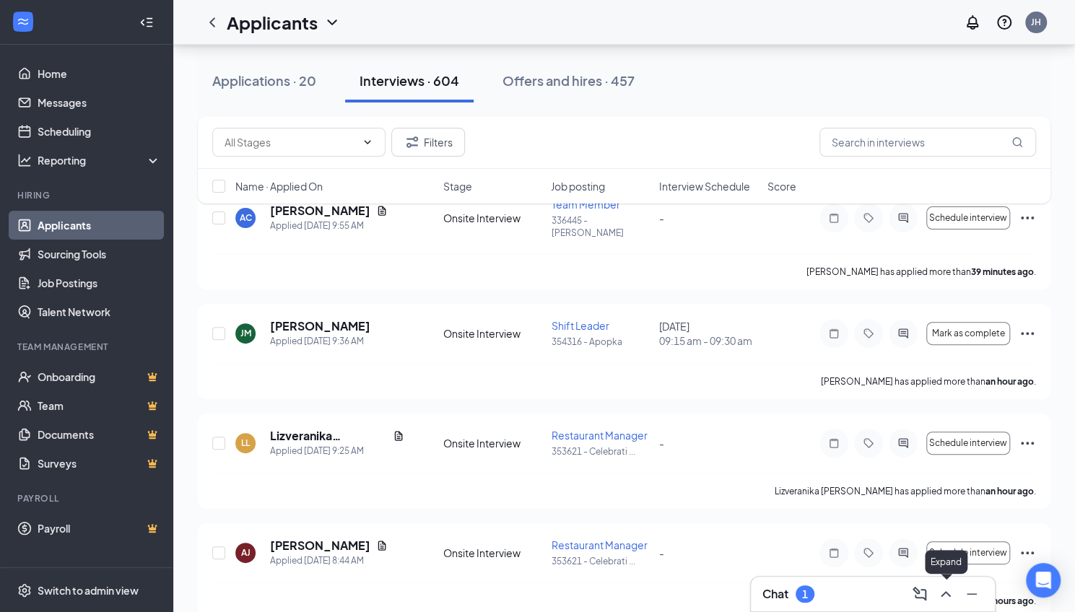
click at [937, 595] on icon "ChevronUp" at bounding box center [945, 593] width 17 height 17
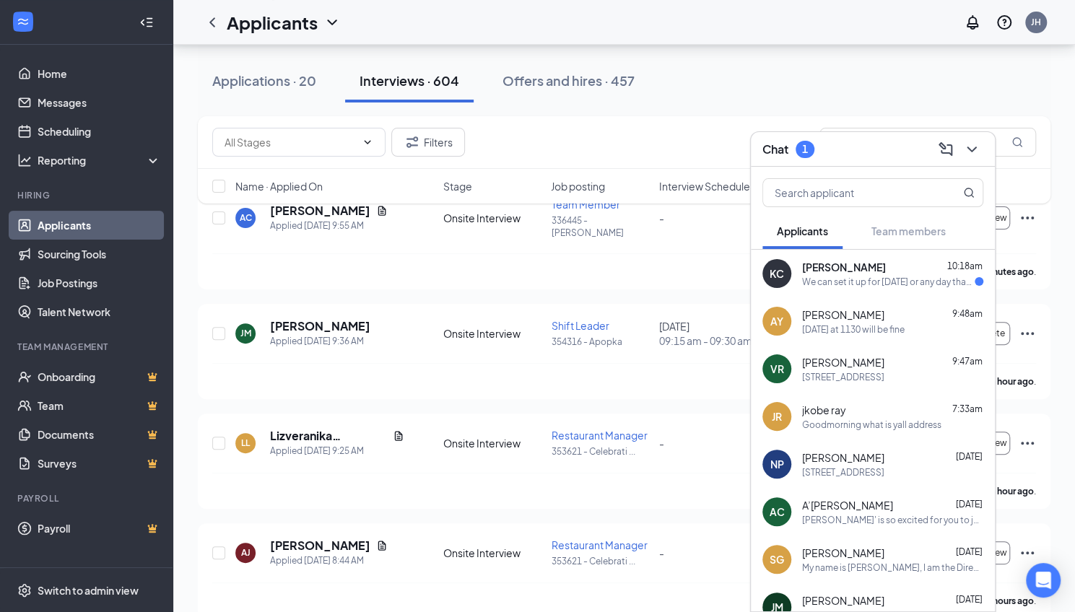
click at [831, 269] on span "[PERSON_NAME]" at bounding box center [844, 267] width 84 height 14
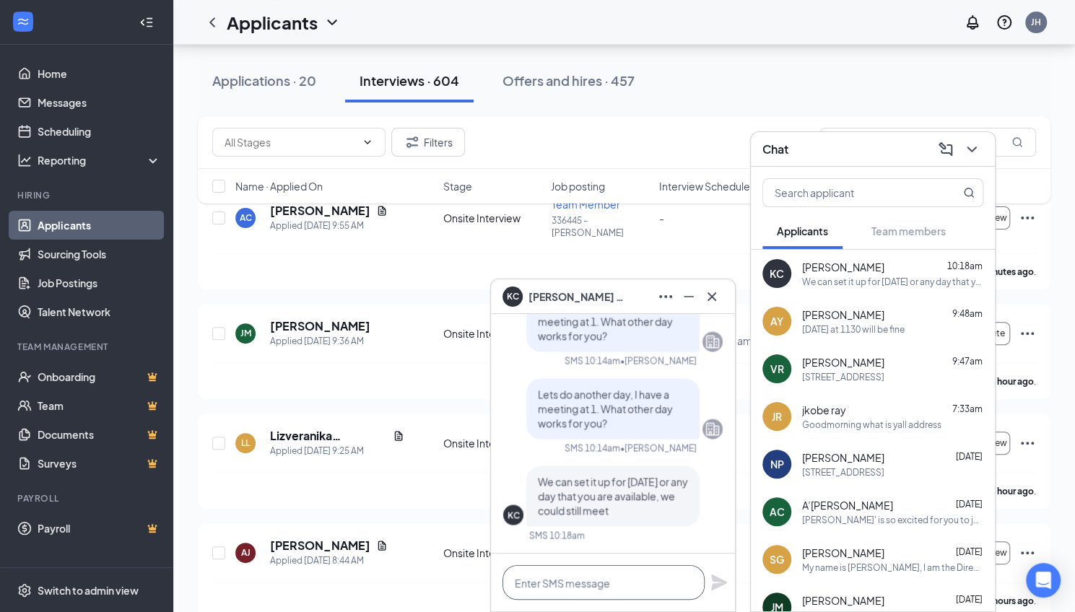
click at [556, 583] on textarea at bounding box center [603, 582] width 202 height 35
type textarea "I can do 1045am [DATE]"
click at [717, 581] on icon "Plane" at bounding box center [719, 582] width 16 height 16
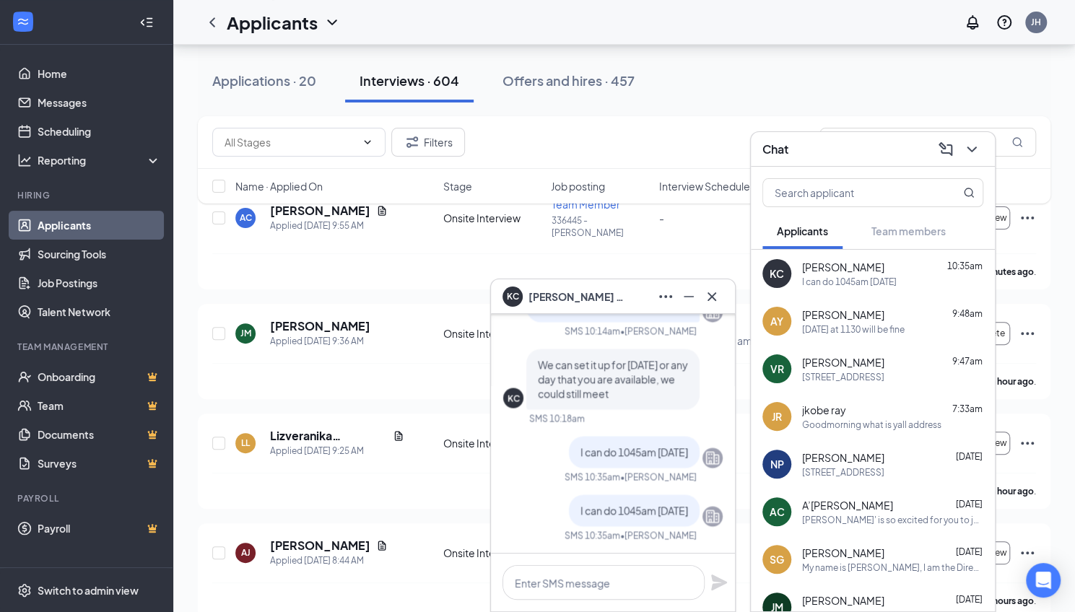
click at [706, 289] on icon "Cross" at bounding box center [711, 296] width 17 height 17
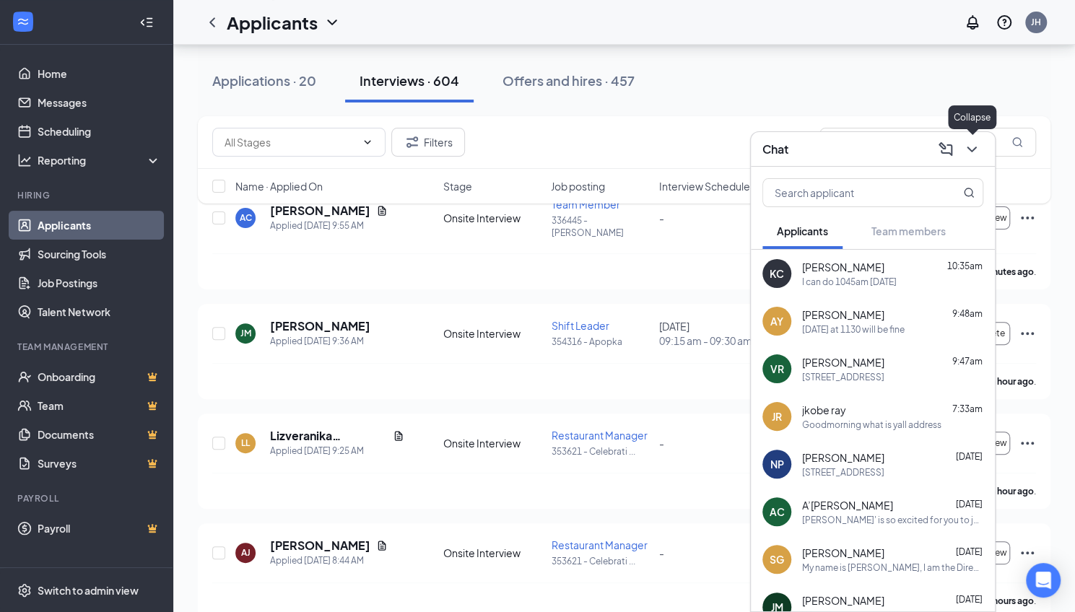
click at [977, 149] on icon "ChevronDown" at bounding box center [971, 149] width 17 height 17
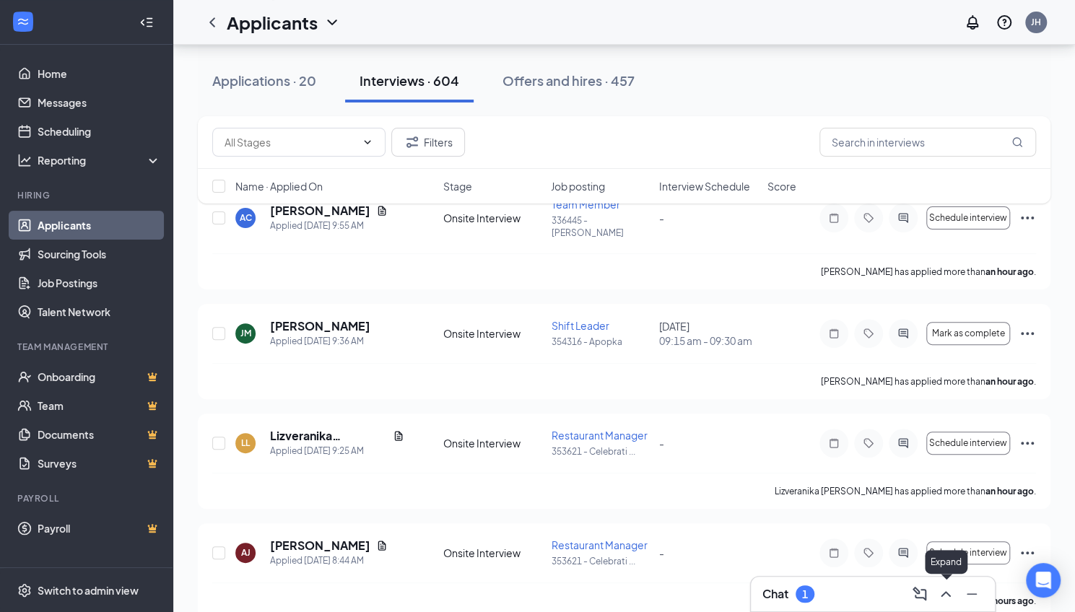
click at [938, 592] on icon "ChevronUp" at bounding box center [945, 593] width 17 height 17
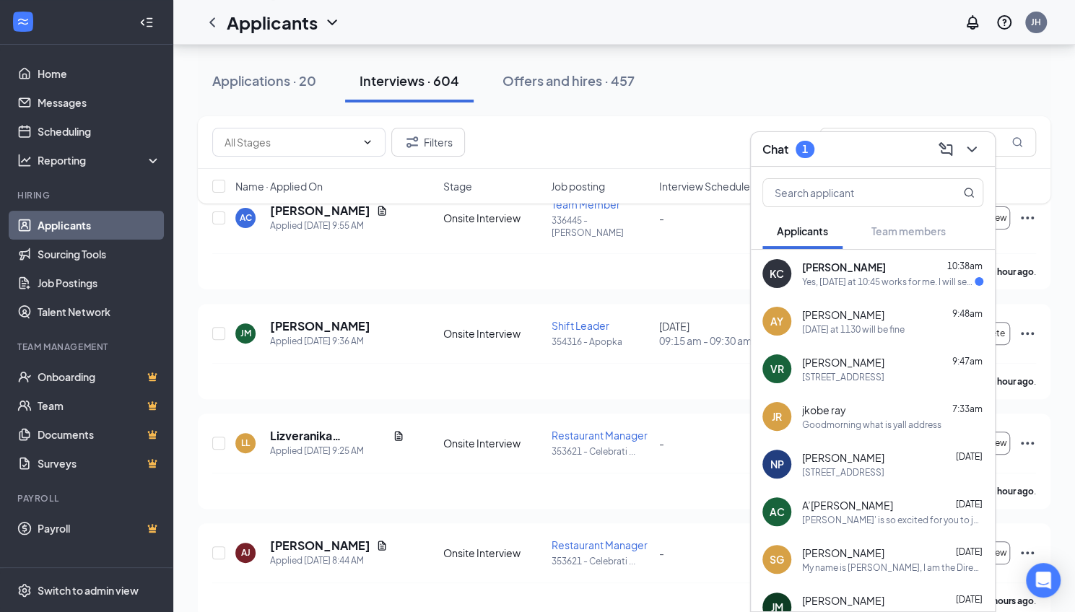
click at [849, 272] on span "[PERSON_NAME]" at bounding box center [844, 267] width 84 height 14
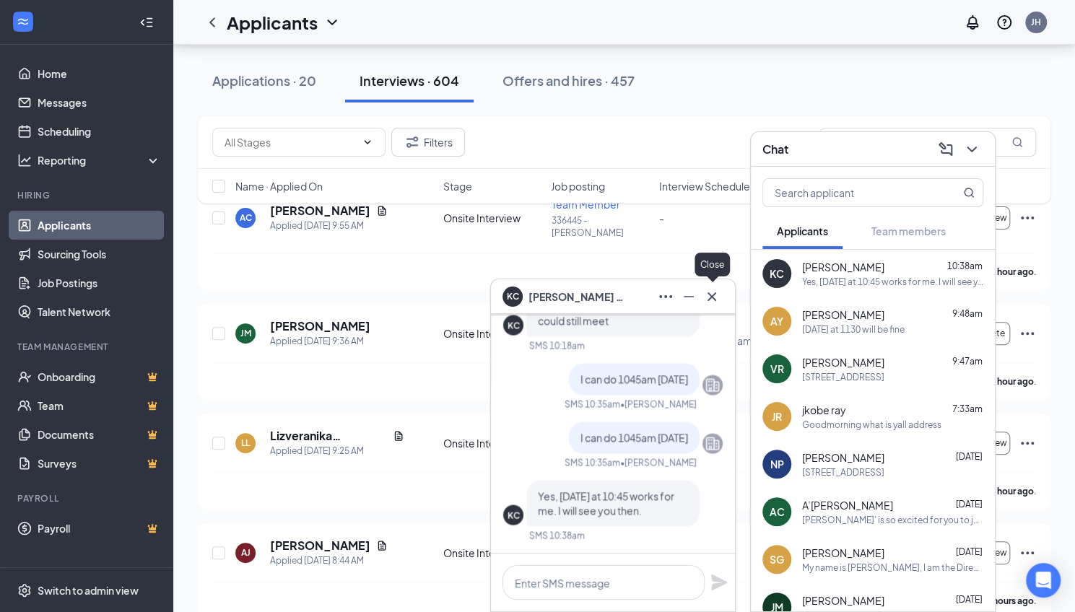
click at [714, 297] on icon "Cross" at bounding box center [711, 296] width 17 height 17
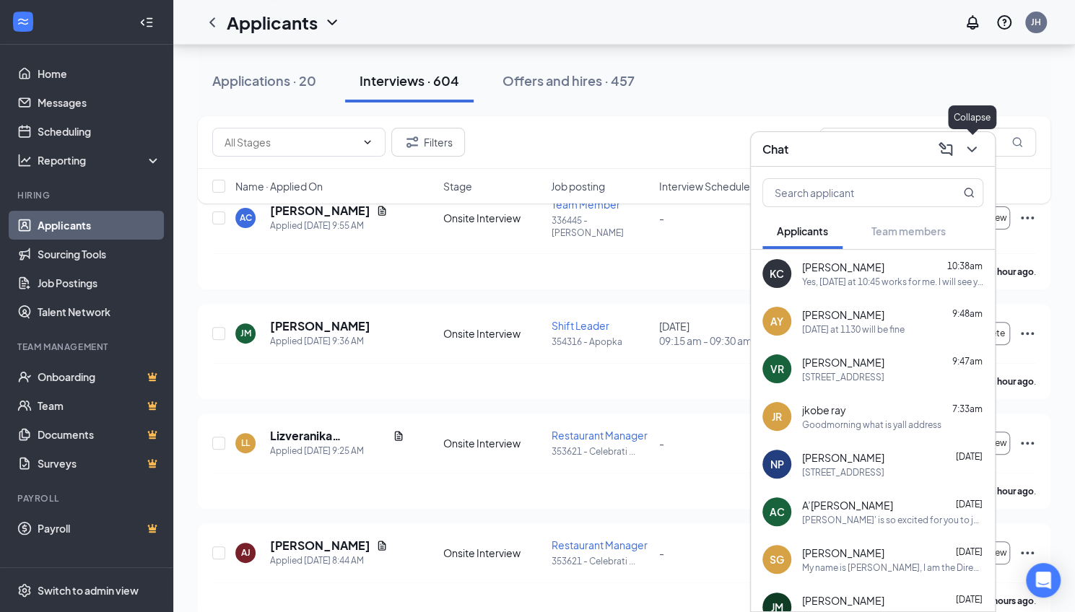
click at [968, 156] on icon "ChevronDown" at bounding box center [971, 149] width 17 height 17
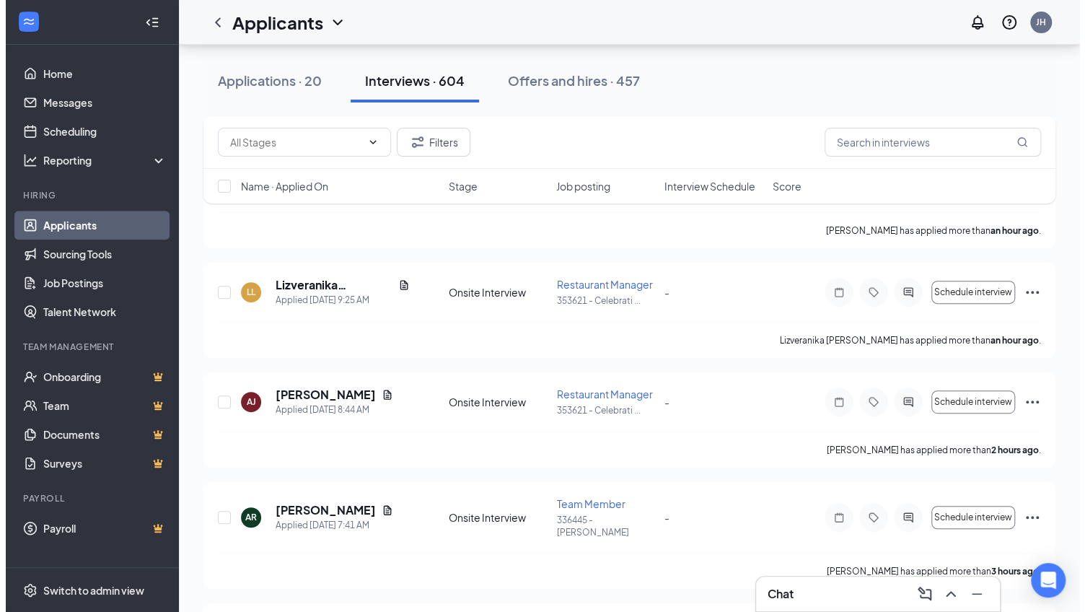
scroll to position [0, 0]
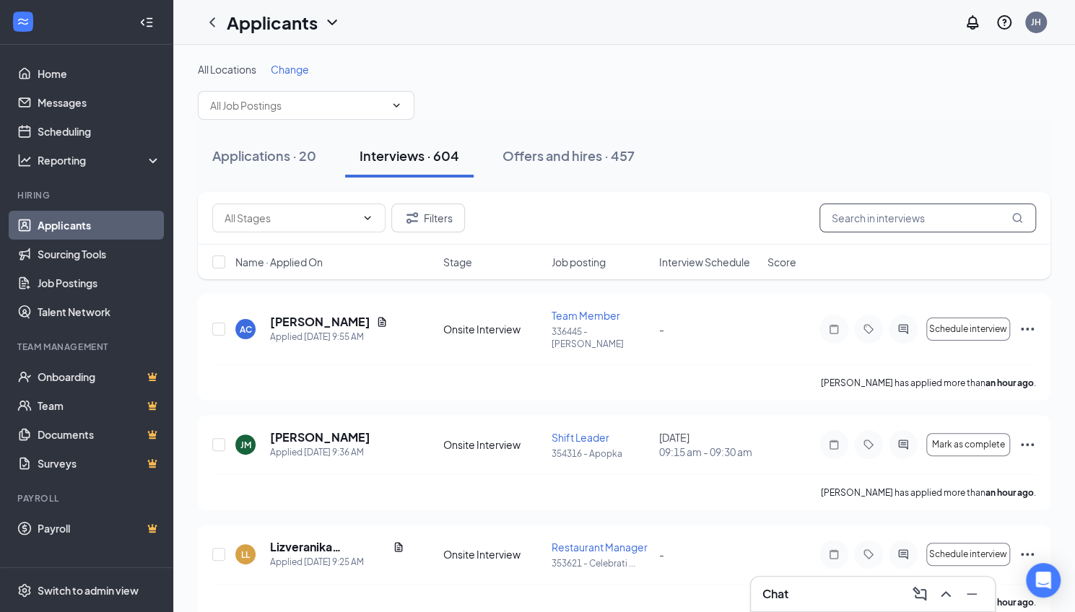
click at [875, 219] on input "text" at bounding box center [927, 218] width 216 height 29
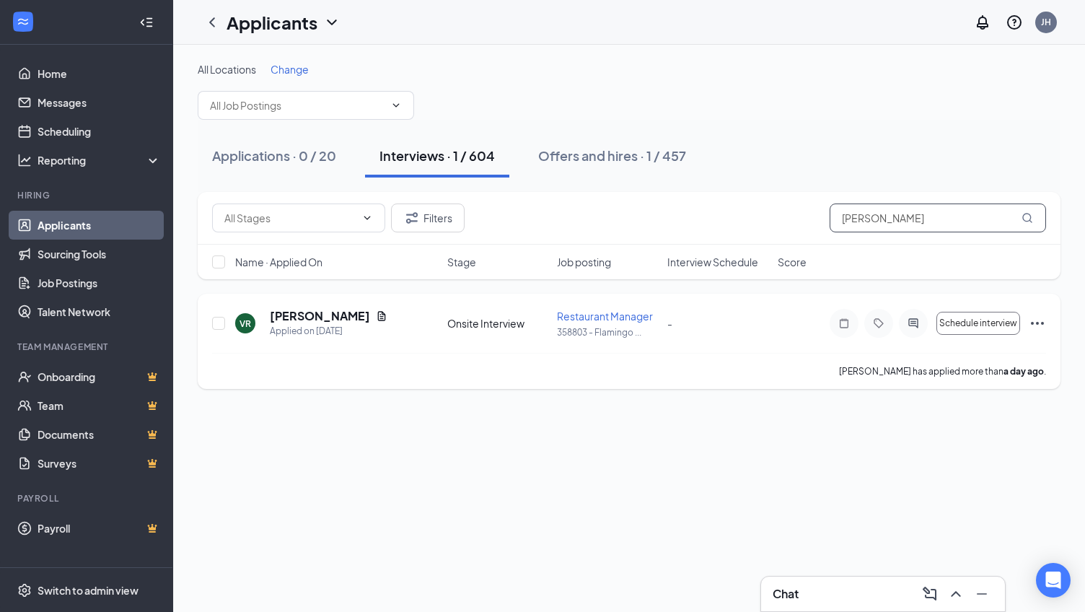
type input "[PERSON_NAME]"
click at [376, 315] on icon "Document" at bounding box center [382, 316] width 12 height 12
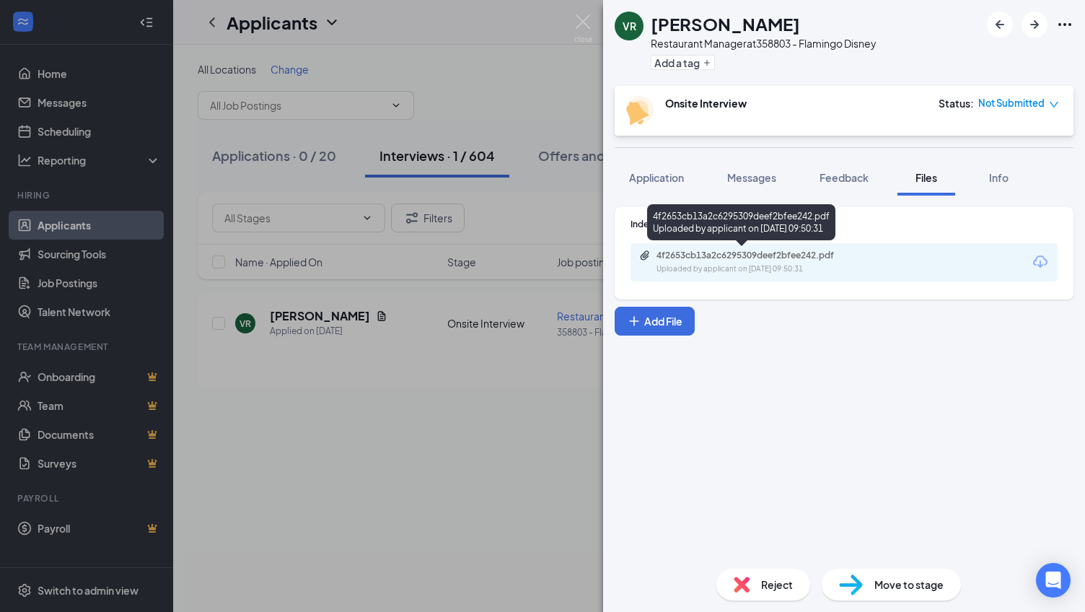
click at [732, 254] on div "4f2653cb13a2c6295309deef2bfee242.pdf" at bounding box center [758, 256] width 202 height 12
